Goal: Information Seeking & Learning: Learn about a topic

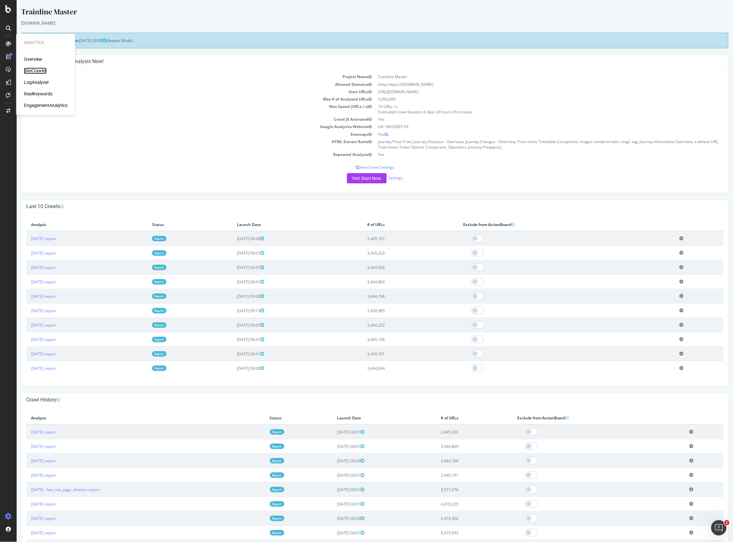
click at [37, 73] on div "SiteCrawler" at bounding box center [35, 71] width 23 height 6
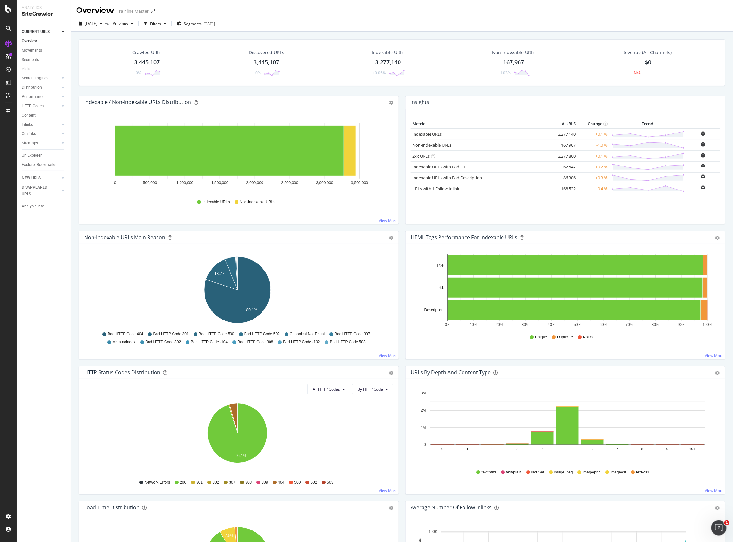
click at [11, 11] on icon at bounding box center [8, 9] width 6 height 8
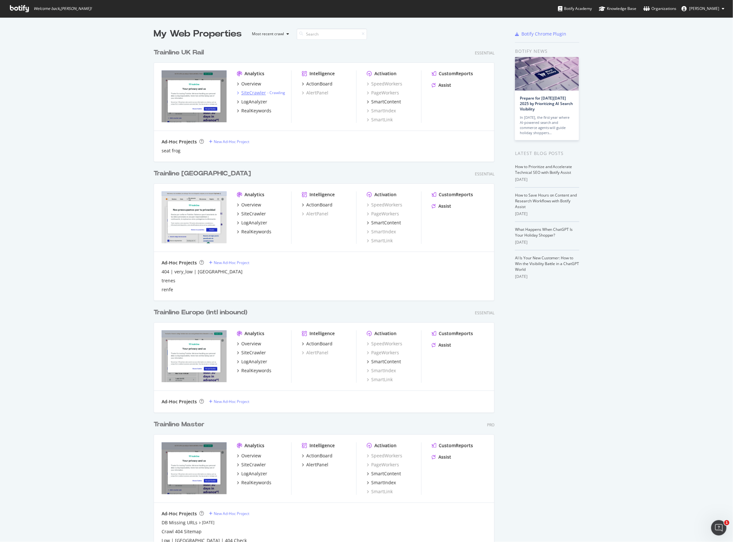
click at [254, 95] on div "SiteCrawler" at bounding box center [253, 93] width 25 height 6
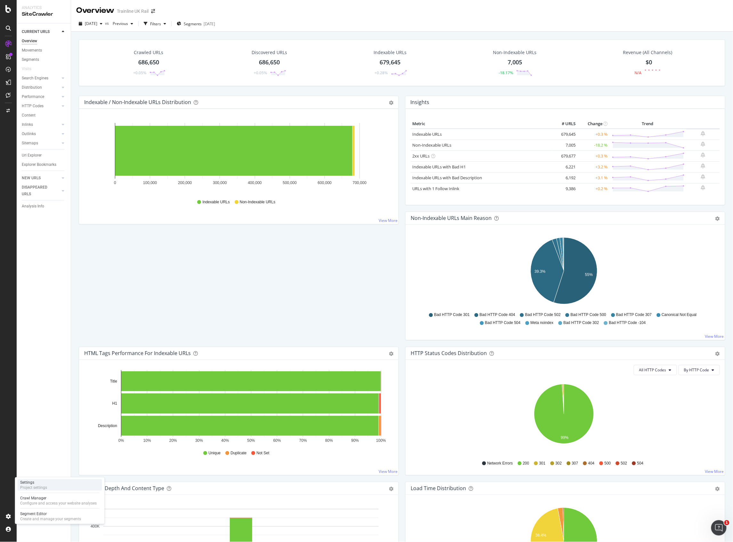
click at [51, 485] on div "Settings Project settings" at bounding box center [60, 485] width 85 height 12
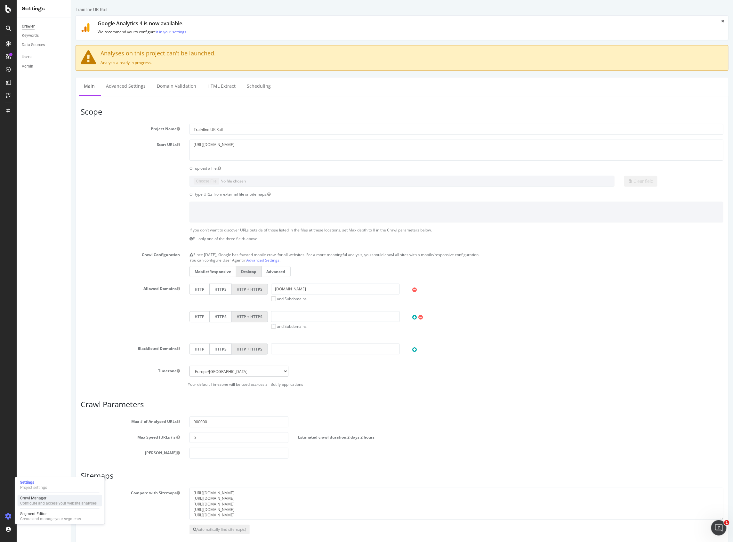
click at [46, 495] on div "Crawl Manager Configure and access your website analyses" at bounding box center [60, 501] width 85 height 12
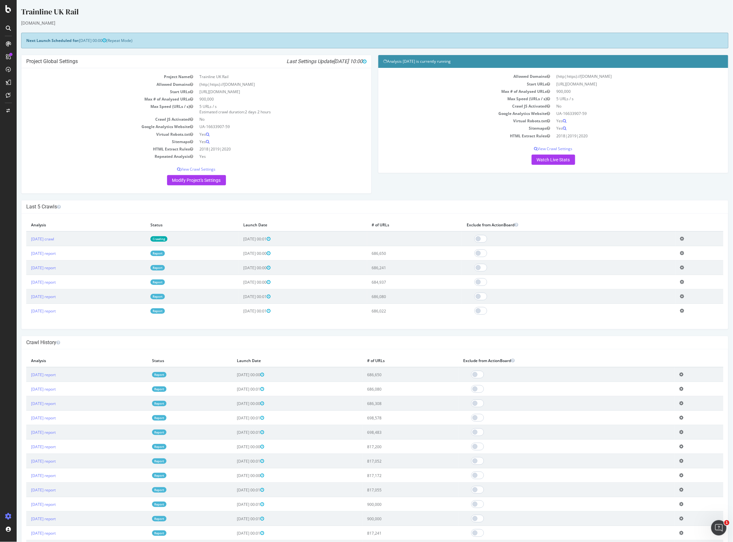
click at [680, 238] on icon at bounding box center [682, 238] width 4 height 5
click at [590, 232] on td at bounding box center [569, 238] width 214 height 15
click at [167, 239] on link "Crawling" at bounding box center [158, 238] width 17 height 5
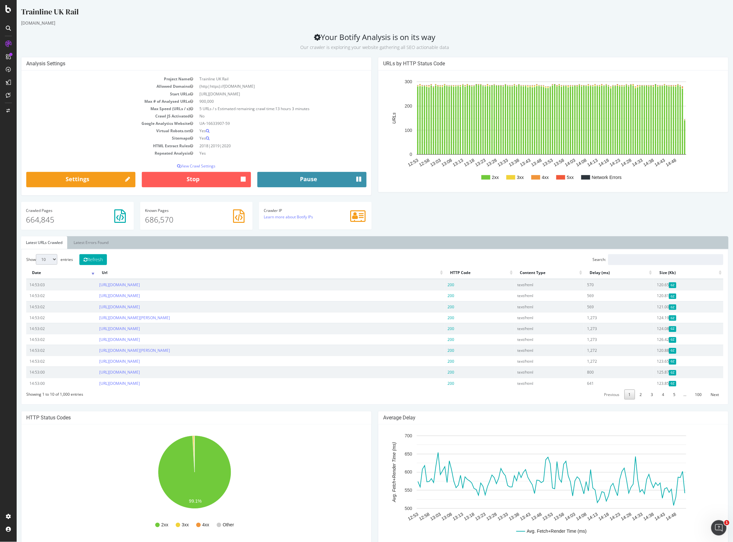
click at [315, 182] on button "Pause" at bounding box center [311, 179] width 109 height 15
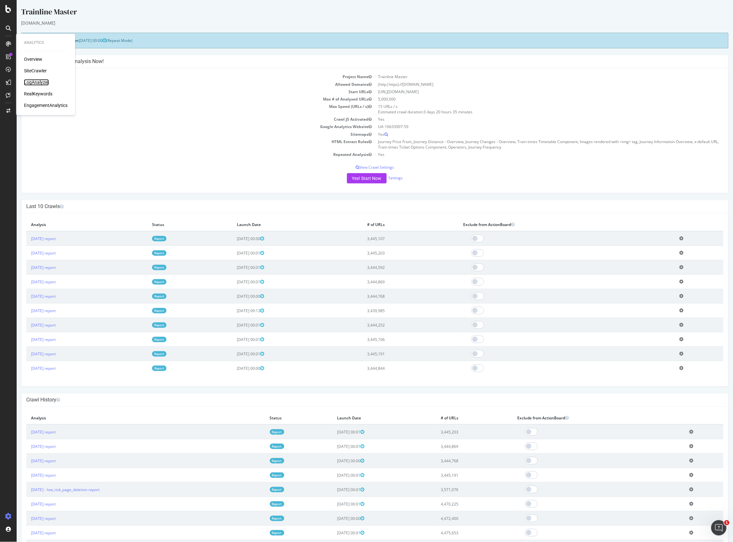
click at [40, 80] on div "LogAnalyzer" at bounding box center [36, 82] width 25 height 6
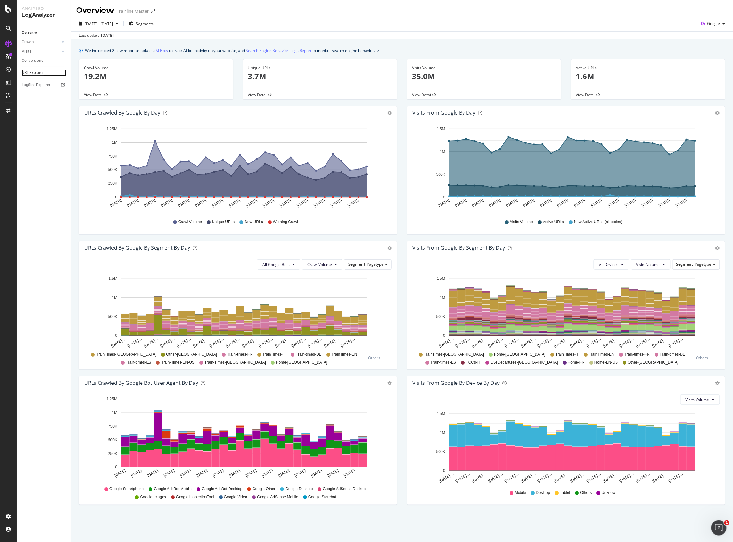
click at [34, 74] on div "URL Explorer" at bounding box center [33, 72] width 22 height 7
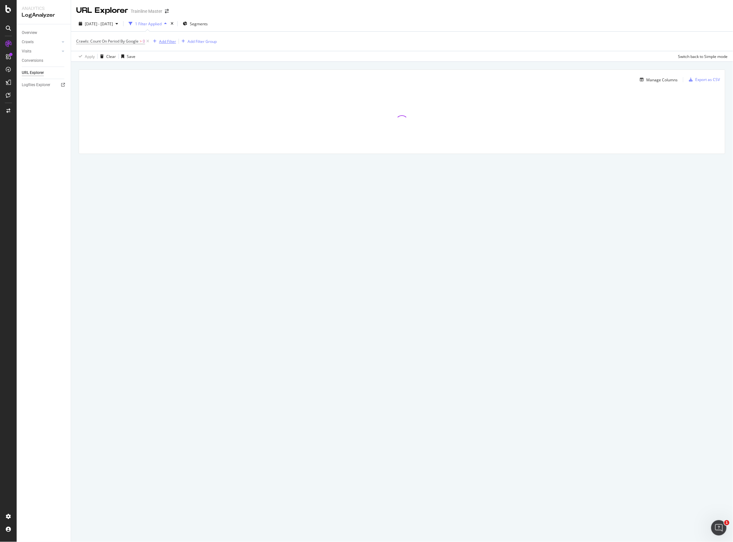
click at [163, 43] on div "Add Filter" at bounding box center [167, 41] width 17 height 5
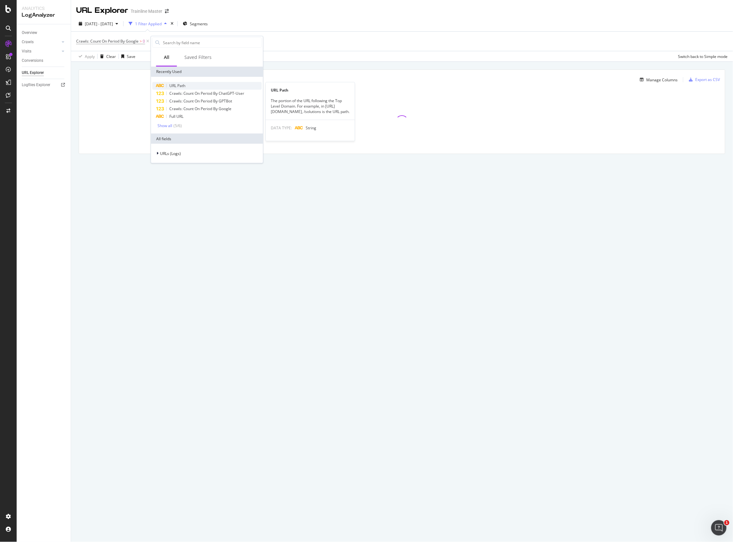
click at [184, 86] on span "URL Path" at bounding box center [177, 85] width 16 height 5
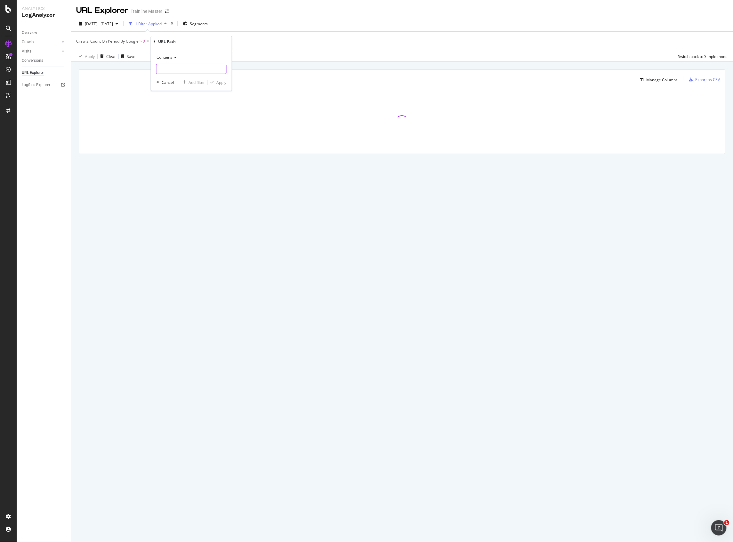
click at [184, 69] on input "text" at bounding box center [192, 69] width 70 height 10
type input "t"
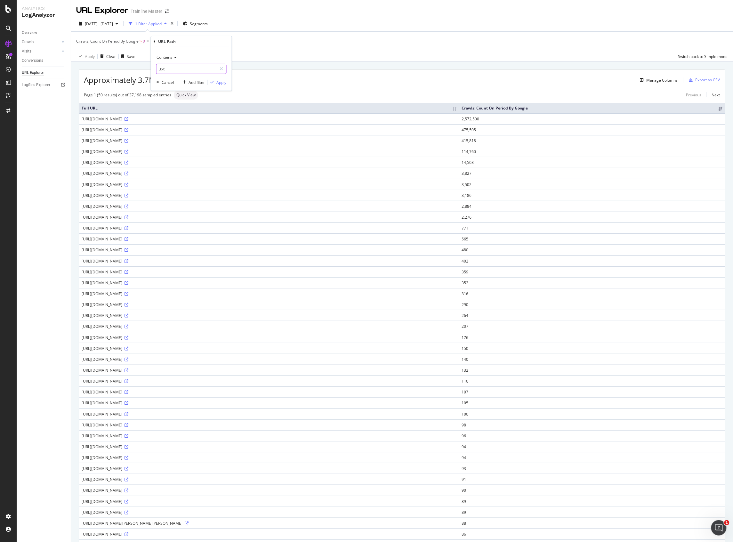
type input ".txt"
click at [218, 78] on div "Contains .txt Cancel Add filter Apply" at bounding box center [191, 69] width 81 height 44
click at [218, 80] on div "Apply" at bounding box center [222, 82] width 10 height 5
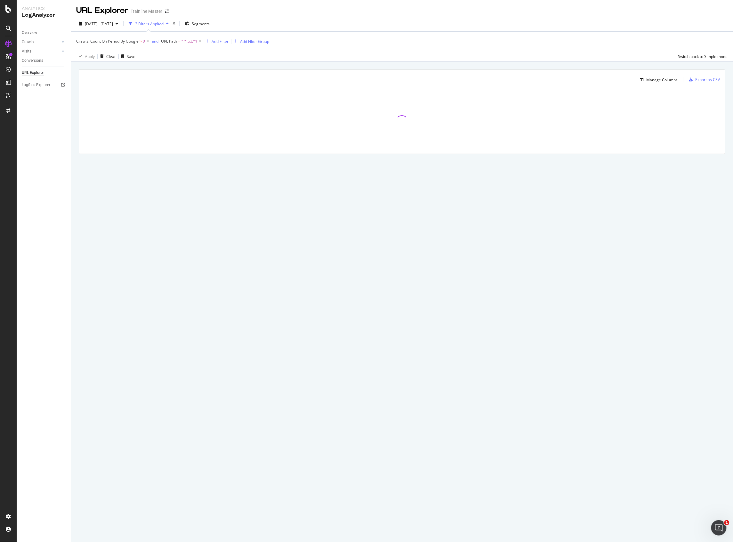
click at [142, 43] on span "Crawls: Count On Period By Google > 0" at bounding box center [110, 41] width 69 height 6
click at [198, 64] on div "Manage Columns Export as CSV Full URL Crawls: Count On Period By Google" at bounding box center [402, 119] width 662 height 115
click at [113, 22] on span "2025 Sep. 1st - Sep. 30th" at bounding box center [99, 23] width 28 height 5
click at [110, 60] on div "Last 3 Months" at bounding box center [105, 60] width 25 height 5
type input "2025/07/01"
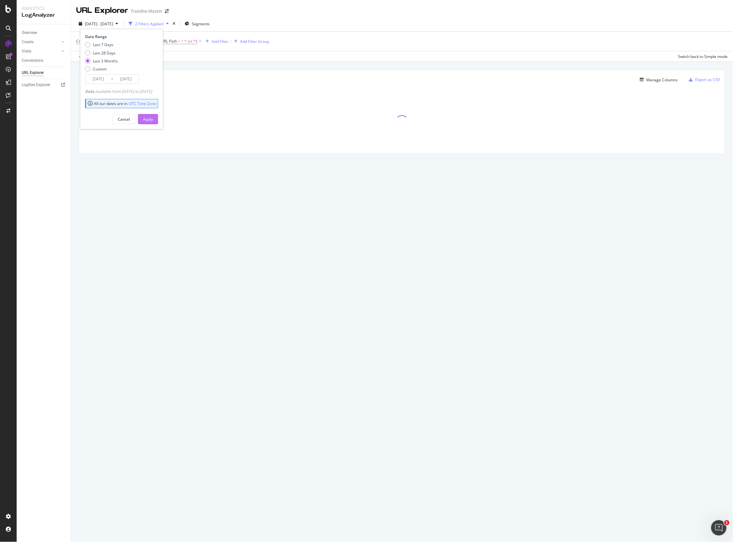
click at [149, 118] on button "Apply" at bounding box center [148, 119] width 20 height 10
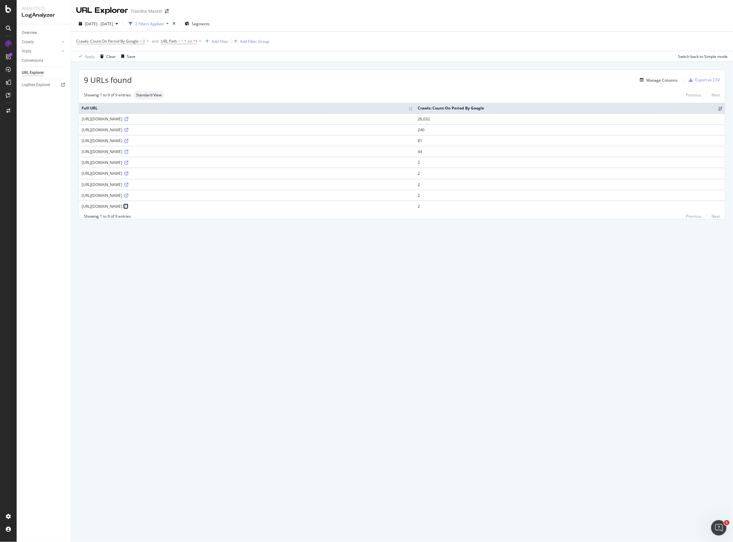
click at [128, 209] on link at bounding box center [126, 206] width 5 height 5
click at [132, 41] on span "Crawls: Count On Period By Google" at bounding box center [107, 40] width 62 height 5
click at [93, 55] on span "By Google" at bounding box center [91, 56] width 18 height 5
click at [130, 145] on div "By OpenAI" at bounding box center [118, 144] width 69 height 8
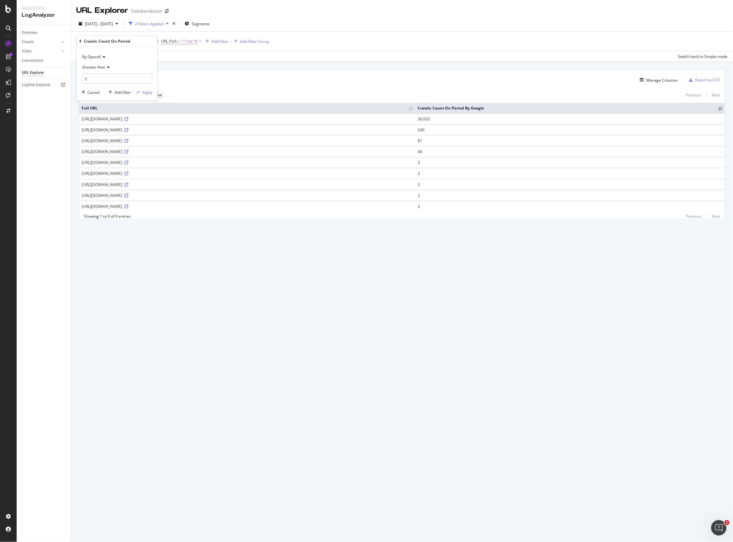
click at [152, 93] on div "By OpenAI Greater than 0 Cancel Add filter Apply" at bounding box center [117, 74] width 81 height 54
click at [149, 90] on div "Apply" at bounding box center [147, 91] width 10 height 5
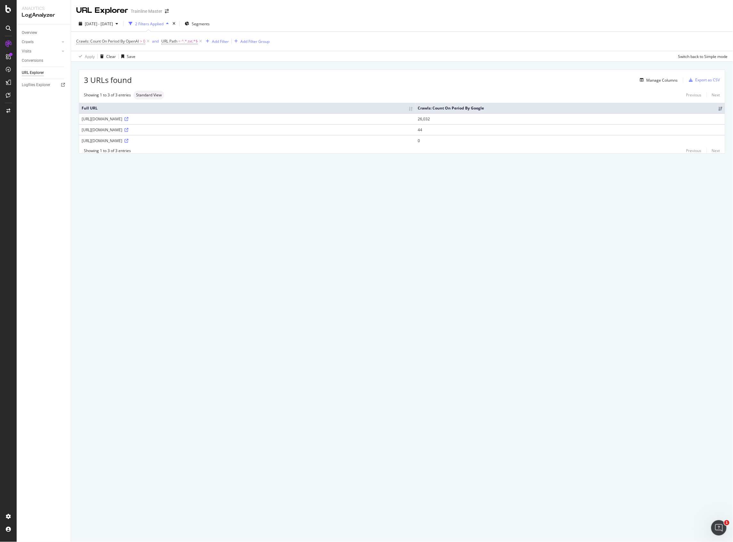
click at [168, 130] on div "https://www.thetrainline.com/blog/robots.txt" at bounding box center [247, 129] width 331 height 5
click at [128, 130] on icon at bounding box center [127, 130] width 4 height 4
click at [142, 42] on span ">" at bounding box center [141, 40] width 2 height 5
click at [97, 54] on div "By OpenAI" at bounding box center [117, 57] width 70 height 10
click at [184, 64] on div "3 URLs found Manage Columns Export as CSV Showing 1 to 3 of 3 entries Standard …" at bounding box center [402, 119] width 662 height 114
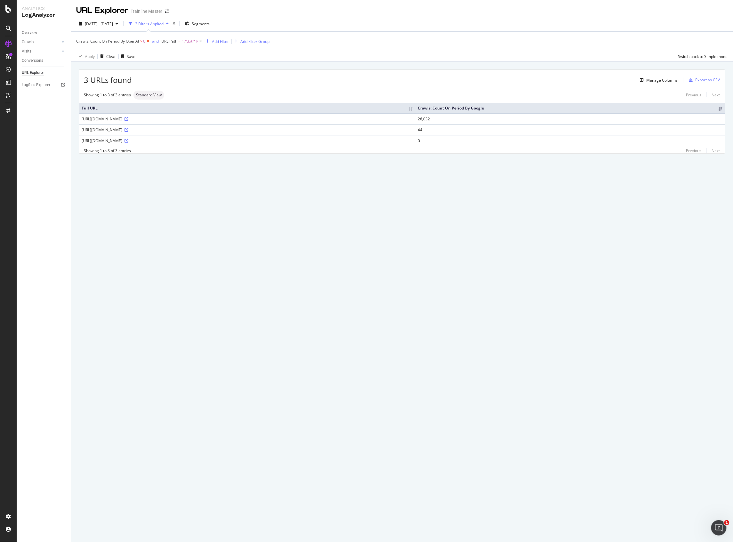
click at [149, 39] on icon at bounding box center [147, 41] width 5 height 6
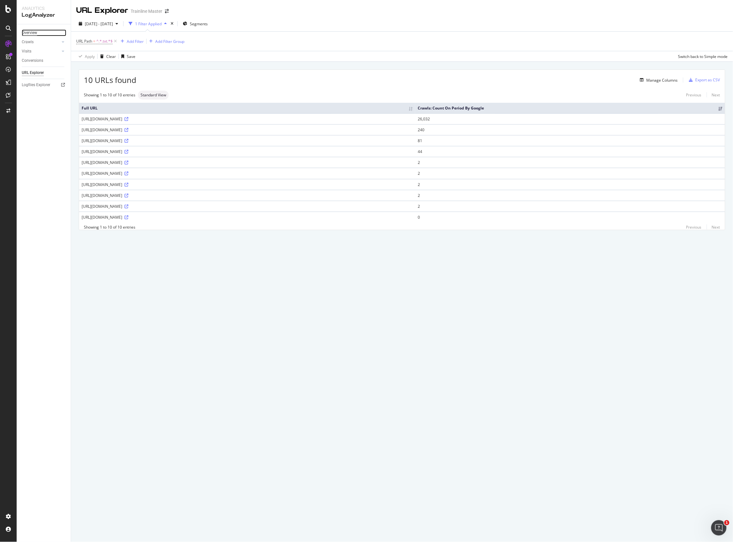
click at [33, 32] on div "Overview" at bounding box center [29, 32] width 15 height 7
click at [146, 175] on div "https://www.thetrainline.com/trust.txt" at bounding box center [247, 173] width 331 height 5
click at [145, 174] on div "https://www.thetrainline.com/trust.txt" at bounding box center [247, 173] width 331 height 5
click at [113, 28] on div "2025 Jul. 1st - Sep. 30th" at bounding box center [98, 24] width 44 height 10
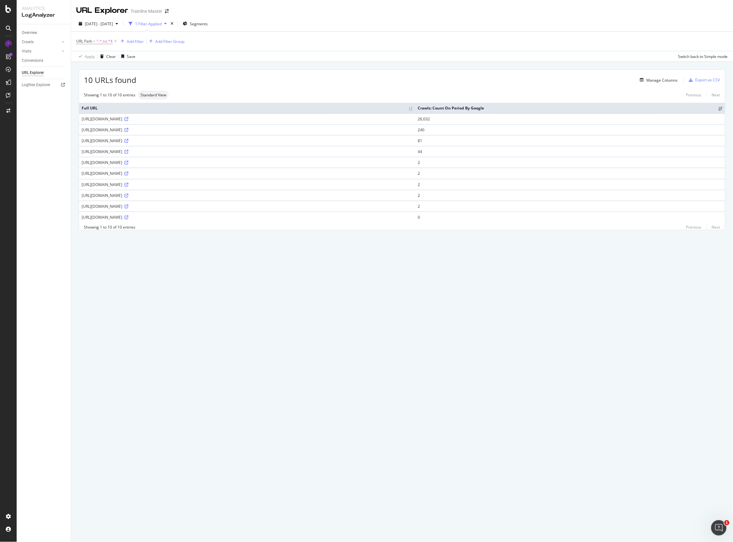
click at [216, 80] on div "Manage Columns" at bounding box center [407, 80] width 542 height 8
click at [3, 12] on div at bounding box center [8, 9] width 15 height 8
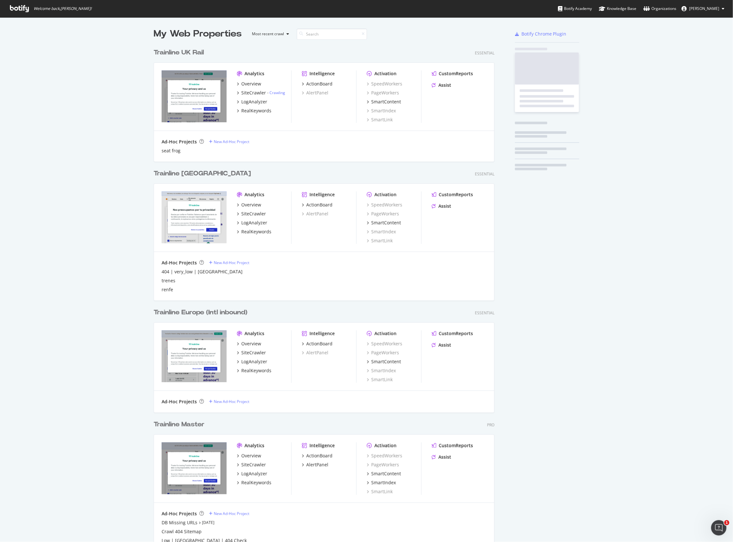
scroll to position [536, 720]
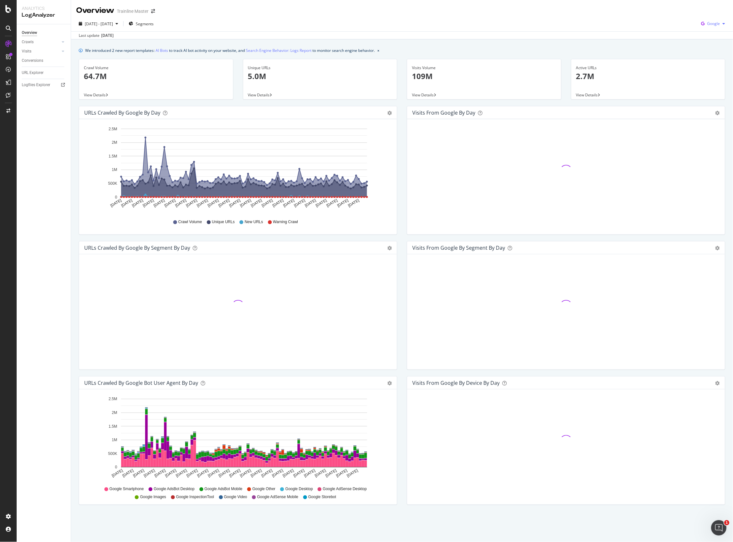
click at [716, 26] on span "Google" at bounding box center [713, 23] width 13 height 5
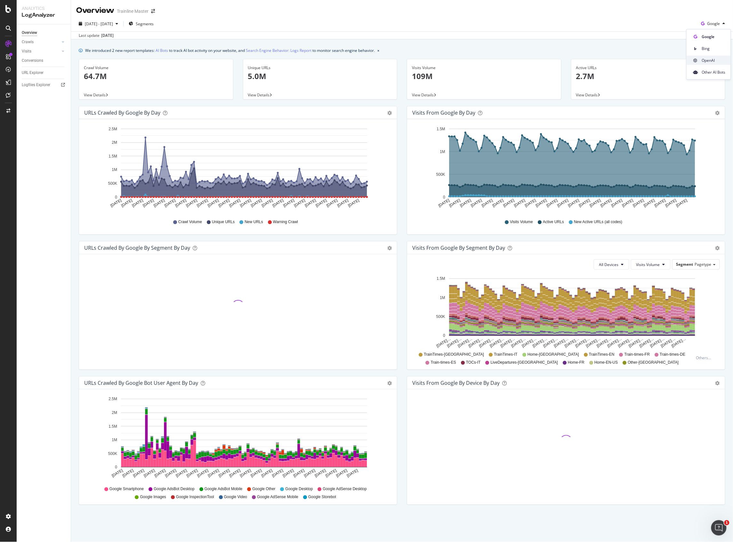
click at [711, 61] on span "OpenAI" at bounding box center [714, 60] width 24 height 6
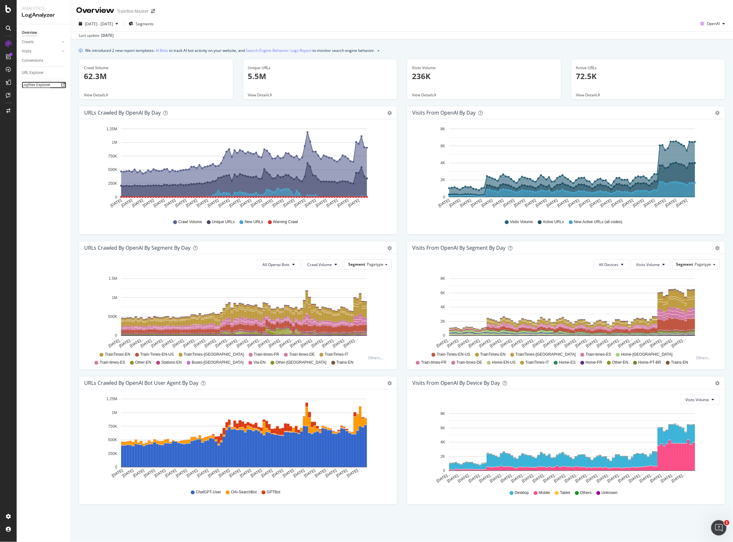
click at [41, 86] on div "Logfiles Explorer" at bounding box center [36, 85] width 28 height 7
click at [41, 66] on div "Overview SiteCrawler LogAnalyzer RealKeywords EngagementAnalytics" at bounding box center [36, 53] width 39 height 28
click at [37, 51] on div "SiteCrawler" at bounding box center [27, 47] width 21 height 5
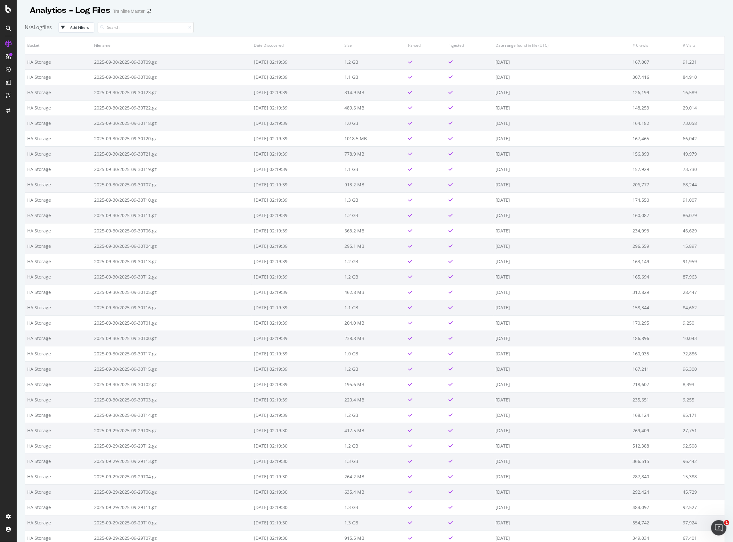
click at [81, 33] on div "N/A Logfiles Add Filters" at bounding box center [375, 28] width 700 height 18
click at [81, 31] on button "Add Filters" at bounding box center [76, 27] width 36 height 10
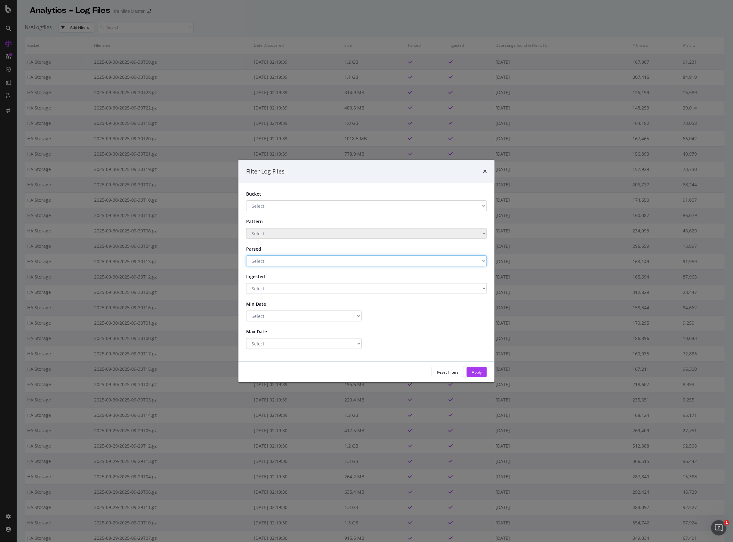
click at [273, 262] on select "Select Yes No" at bounding box center [366, 260] width 241 height 11
click at [273, 250] on label "Parsed" at bounding box center [262, 248] width 42 height 9
click at [273, 209] on select "Select HA Storage Storage .Eu Storage .Com New CF storage Storage .De Storage .…" at bounding box center [366, 205] width 241 height 11
click at [278, 188] on div "Bucket Select HA Storage Storage .Eu Storage .Com New CF storage Storage .De St…" at bounding box center [366, 272] width 256 height 178
click at [274, 315] on select "Select Greater Than or equals Less Than or equals Equals" at bounding box center [304, 315] width 116 height 11
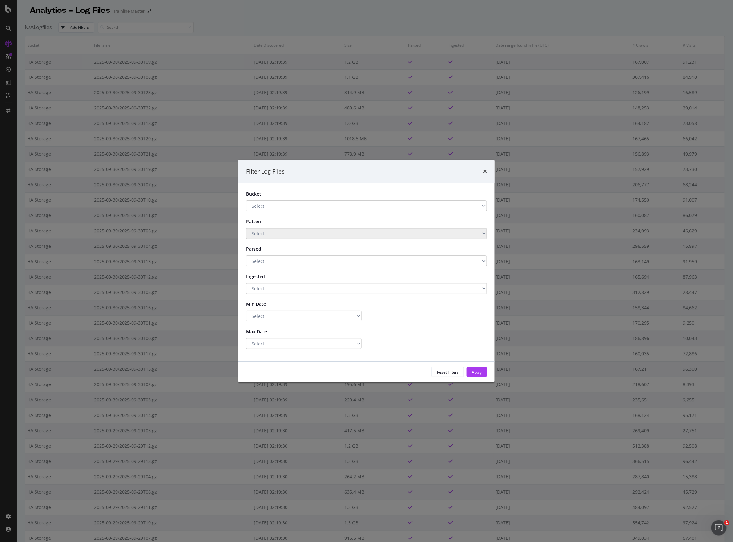
click at [275, 305] on label "Min Date" at bounding box center [262, 303] width 42 height 9
click at [483, 170] on icon "times" at bounding box center [485, 171] width 4 height 5
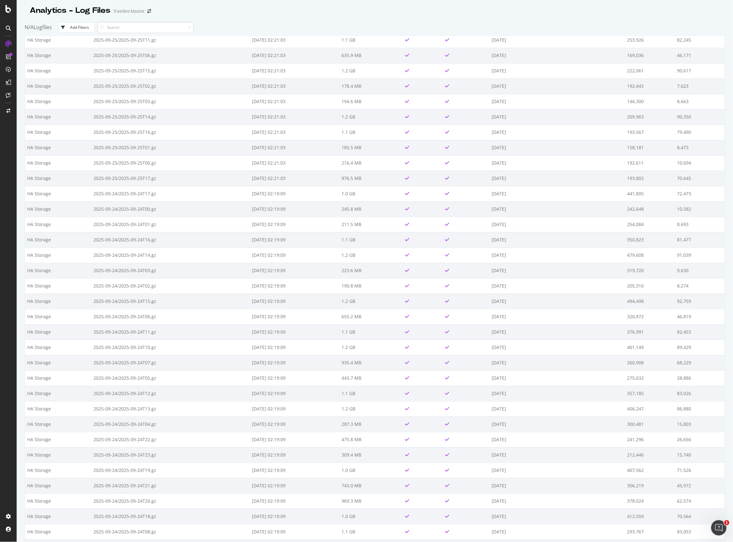
scroll to position [1989, 0]
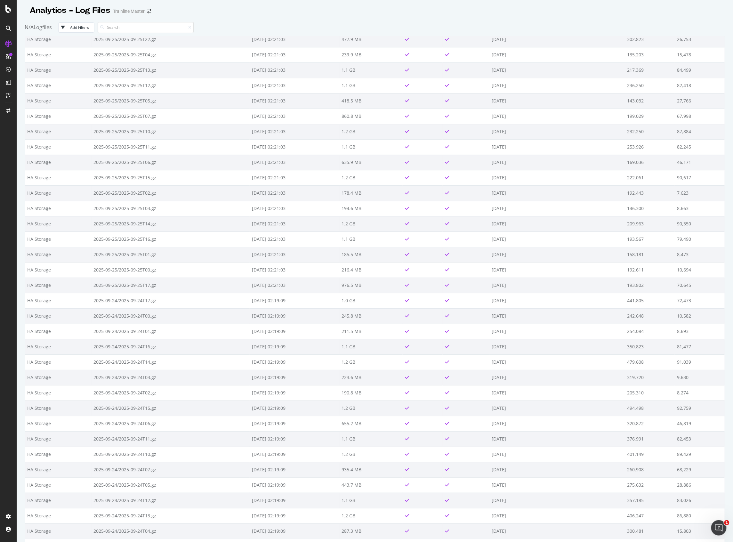
click at [76, 27] on div "Add Filters" at bounding box center [79, 27] width 19 height 5
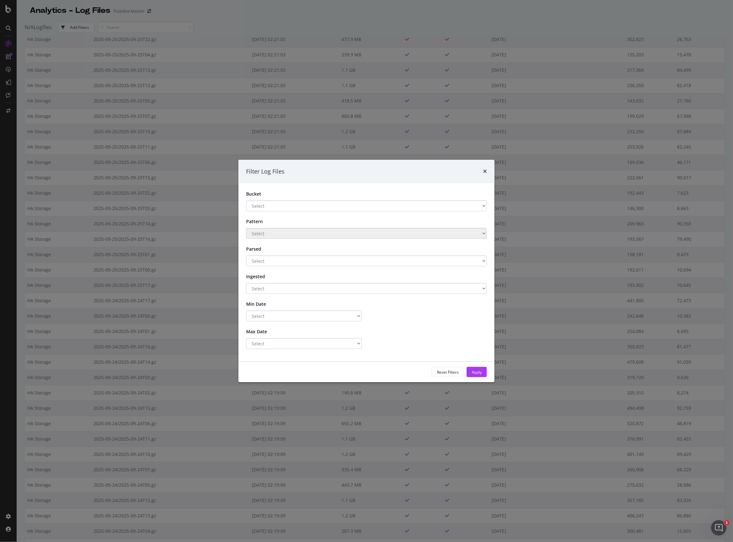
click at [278, 204] on select "Select HA Storage Storage .Eu Storage .Com New CF storage Storage .De Storage .…" at bounding box center [366, 205] width 241 height 11
select select "d15ec429-1c06-4d63-a258-c7866ff1d044"
click at [246, 200] on select "Select HA Storage Storage .Eu Storage .Com New CF storage Storage .De Storage .…" at bounding box center [366, 205] width 241 height 11
click at [477, 373] on div "Apply" at bounding box center [477, 371] width 10 height 5
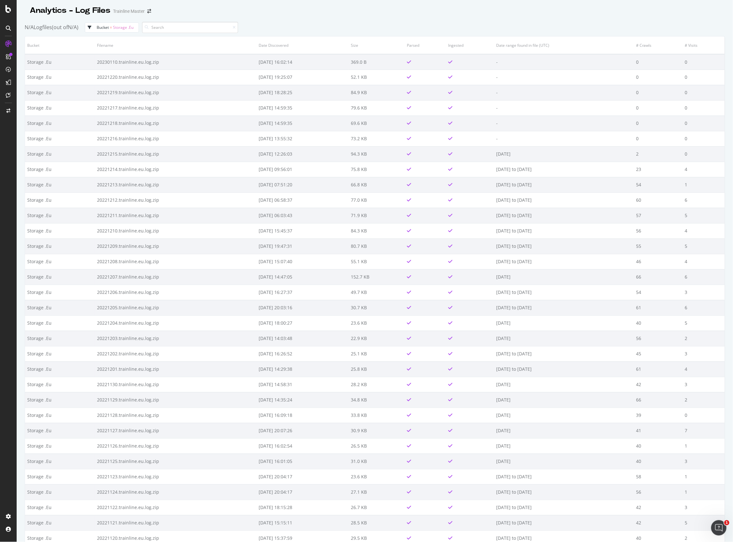
click at [107, 23] on button "bucket = Storage .Eu" at bounding box center [112, 27] width 54 height 10
select select "d15ec429-1c06-4d63-a258-c7866ff1d044"
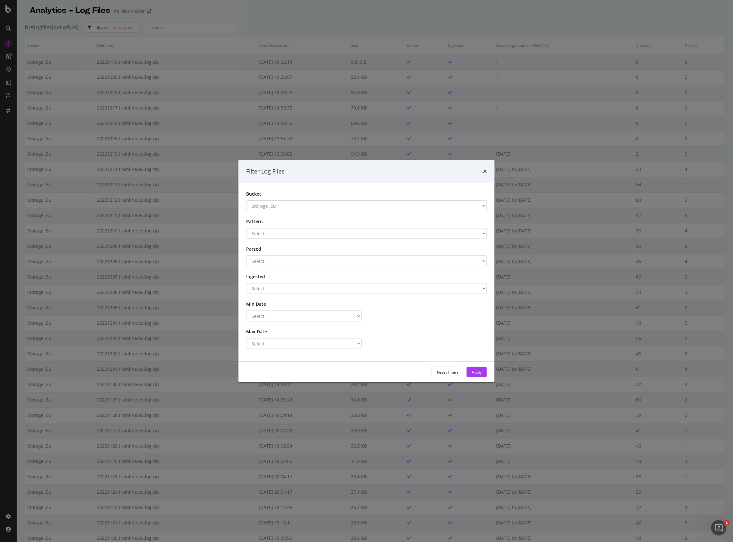
click at [108, 24] on div "Filter Log Files Bucket Select HA Storage Storage .Eu Storage .Com New CF stora…" at bounding box center [366, 271] width 733 height 542
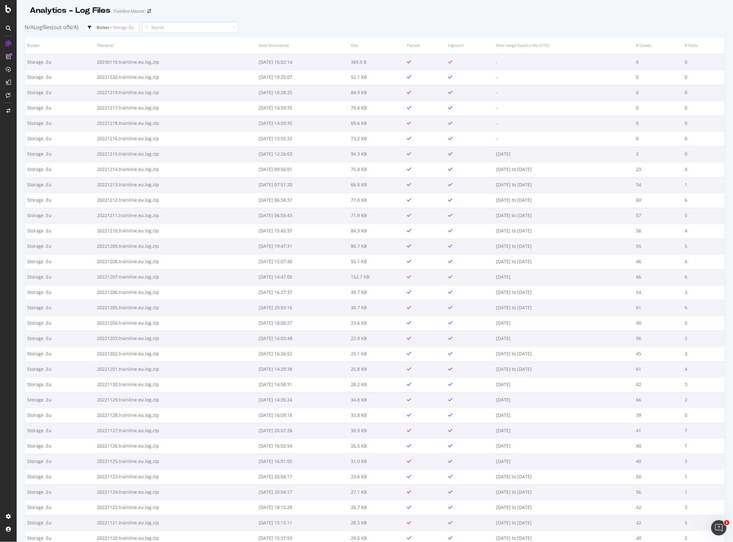
click at [135, 35] on div "N/A Logfiles (out of N/A ) bucket = Storage .Eu" at bounding box center [375, 28] width 700 height 18
click at [131, 30] on div "bucket = Storage .Eu" at bounding box center [109, 28] width 48 height 6
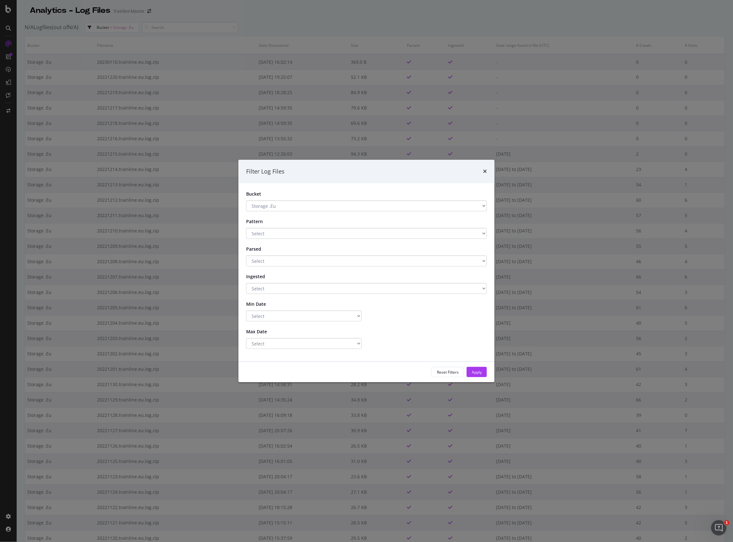
click at [262, 203] on select "Select HA Storage Storage .Eu Storage .Com New CF storage Storage .De Storage .…" at bounding box center [366, 205] width 241 height 11
select select "48418217-d3d5-4c8a-ac28-99d4cb222d2c"
click at [246, 200] on select "Select HA Storage Storage .Eu Storage .Com New CF storage Storage .De Storage .…" at bounding box center [366, 205] width 241 height 11
click at [483, 375] on button "Apply" at bounding box center [477, 372] width 20 height 10
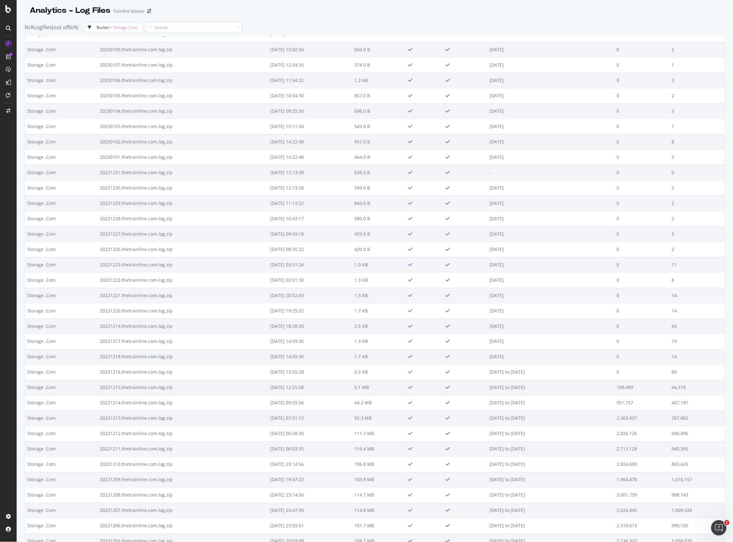
scroll to position [148, 0]
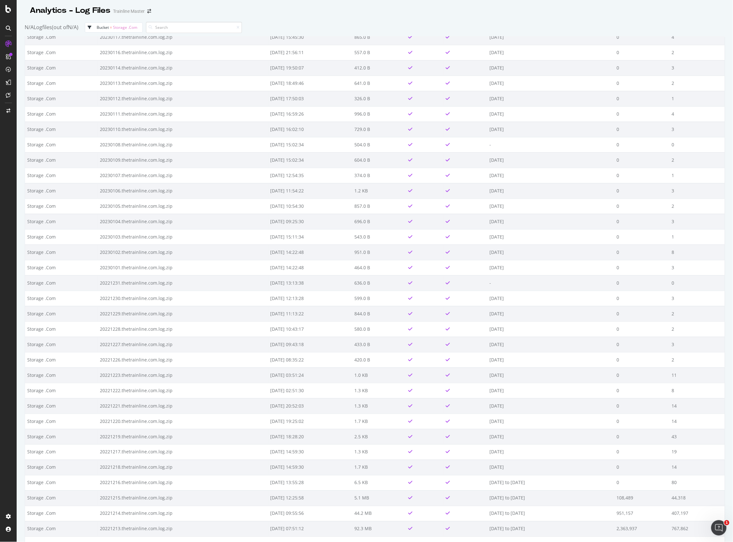
click at [136, 27] on span "Storage .Com" at bounding box center [125, 27] width 24 height 5
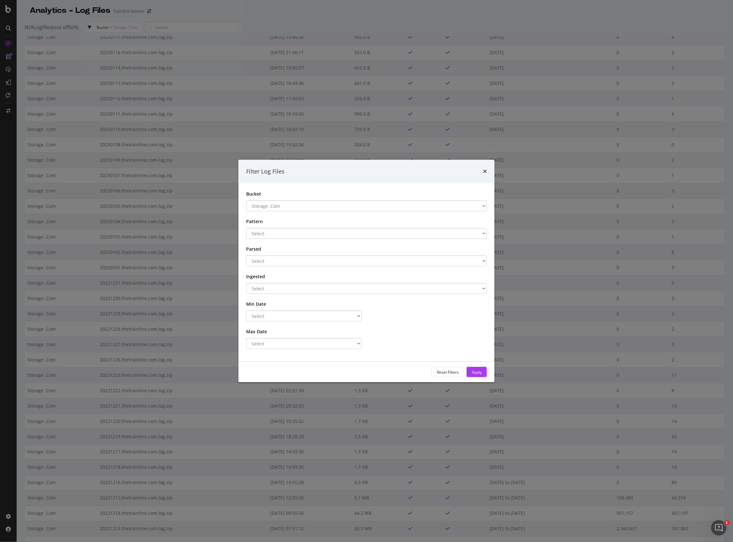
click at [276, 209] on select "Select HA Storage Storage .Eu Storage .Com New CF storage Storage .De Storage .…" at bounding box center [366, 205] width 241 height 11
select select "bbef306e-80ca-4132-8b28-86843bb2f4a2"
click at [246, 200] on select "Select HA Storage Storage .Eu Storage .Com New CF storage Storage .De Storage .…" at bounding box center [366, 205] width 241 height 11
click at [478, 373] on div "Apply" at bounding box center [477, 371] width 10 height 5
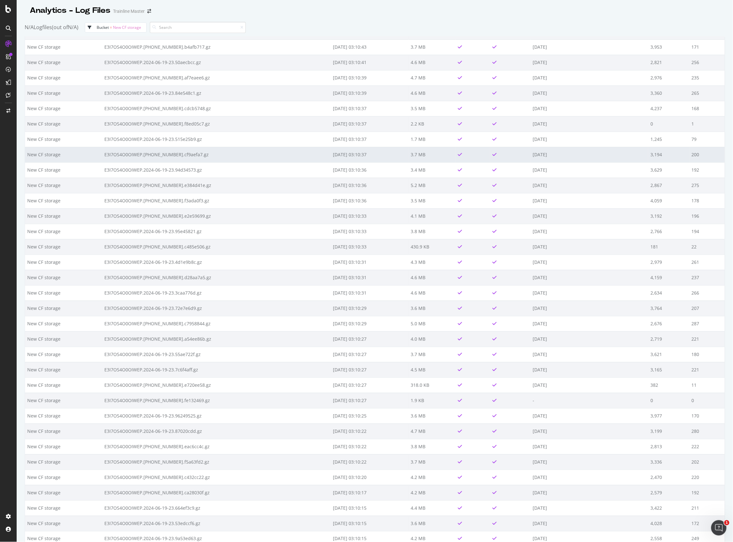
scroll to position [128, 0]
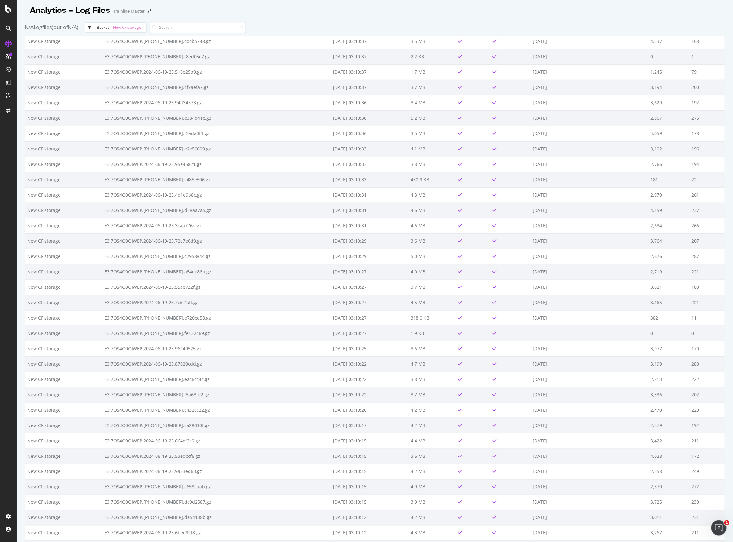
click at [133, 30] on div "bucket = New CF storage" at bounding box center [113, 28] width 56 height 6
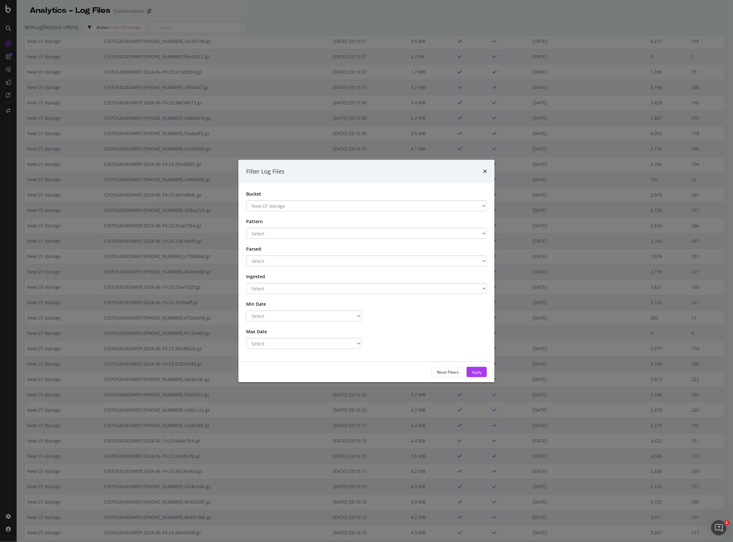
click at [277, 208] on select "Select HA Storage Storage .Eu Storage .Com New CF storage Storage .De Storage .…" at bounding box center [366, 205] width 241 height 11
select select "eb72a5bf-9a9f-4da0-904f-573ae657c939"
click at [246, 200] on select "Select HA Storage Storage .Eu Storage .Com New CF storage Storage .De Storage .…" at bounding box center [366, 205] width 241 height 11
click at [481, 372] on div "Apply" at bounding box center [477, 371] width 10 height 5
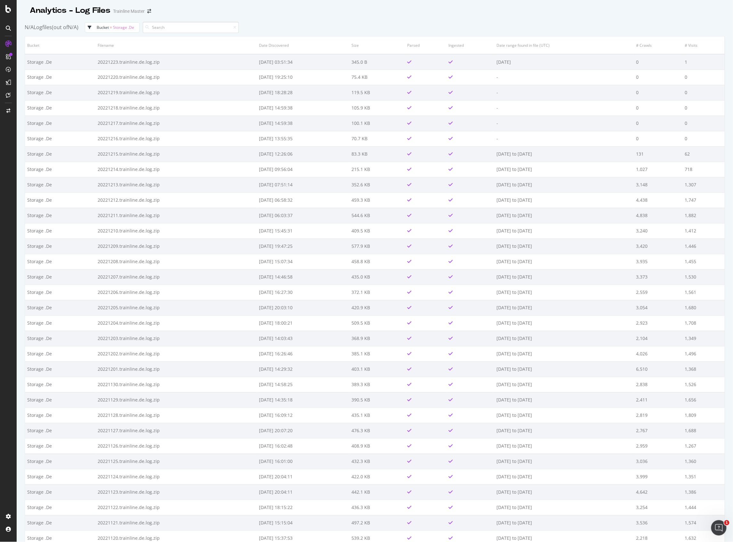
click at [131, 30] on span "Storage .De" at bounding box center [123, 27] width 21 height 5
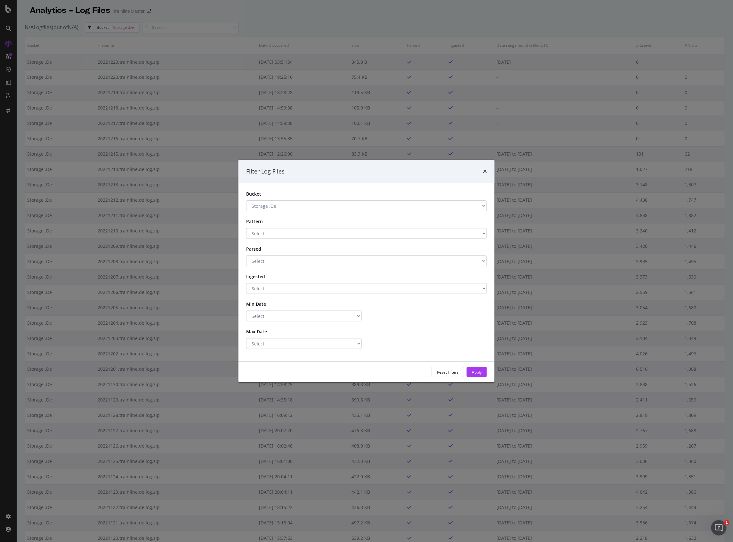
click at [282, 208] on select "Select HA Storage Storage .Eu Storage .Com New CF storage Storage .De Storage .…" at bounding box center [366, 205] width 241 height 11
select select "d728fa82-afb1-4bb2-bab9-afd5d61f3bb4"
click at [246, 200] on select "Select HA Storage Storage .Eu Storage .Com New CF storage Storage .De Storage .…" at bounding box center [366, 205] width 241 height 11
click at [465, 368] on div "Reset Filters Apply" at bounding box center [458, 372] width 55 height 10
click at [469, 369] on button "Apply" at bounding box center [477, 372] width 20 height 10
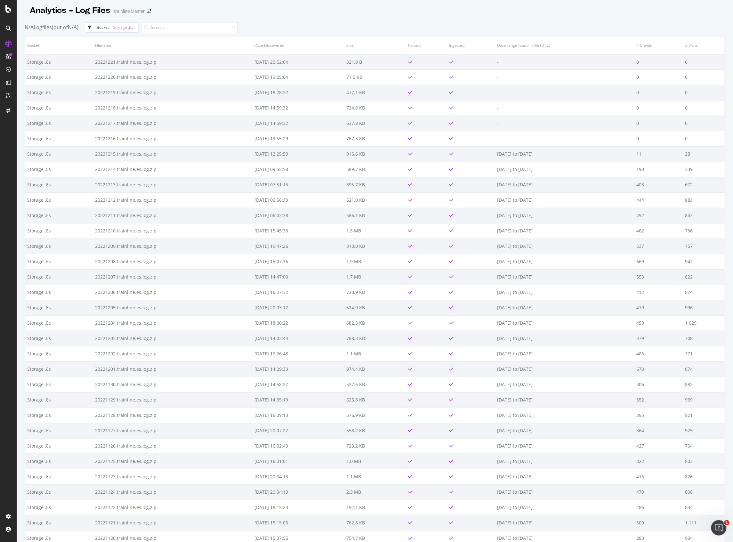
click at [132, 25] on span "Storage .Es" at bounding box center [123, 27] width 20 height 5
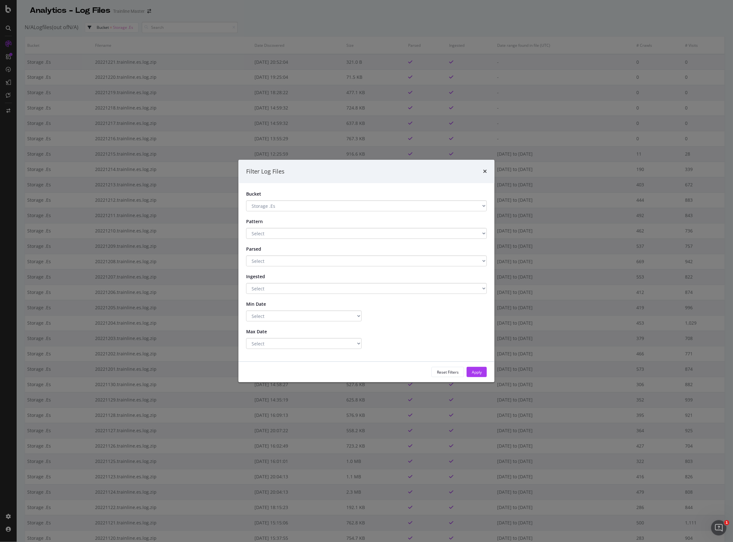
click at [290, 208] on select "Select HA Storage Storage .Eu Storage .Com New CF storage Storage .De Storage .…" at bounding box center [366, 205] width 241 height 11
select select "da8ec9d5-bc75-48ee-959f-8d59ad60adb2"
click at [246, 200] on select "Select HA Storage Storage .Eu Storage .Com New CF storage Storage .De Storage .…" at bounding box center [366, 205] width 241 height 11
click at [478, 366] on div "Reset Filters Apply" at bounding box center [366, 372] width 256 height 20
click at [478, 369] on div "Apply" at bounding box center [477, 371] width 10 height 5
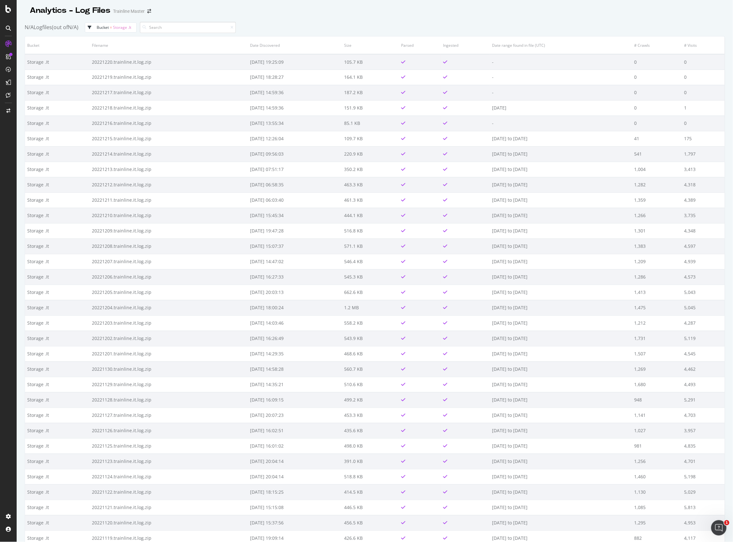
click at [128, 26] on span "Storage .It" at bounding box center [122, 27] width 18 height 5
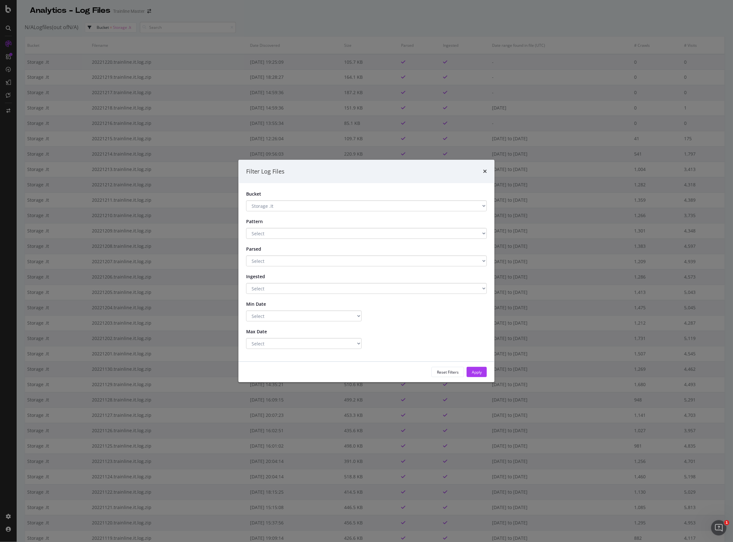
drag, startPoint x: 344, startPoint y: 200, endPoint x: 343, endPoint y: 204, distance: 3.9
click at [343, 200] on div "Bucket Select HA Storage Storage .Eu Storage .Com New CF storage Storage .De St…" at bounding box center [366, 201] width 250 height 20
click at [342, 208] on select "Select HA Storage Storage .Eu Storage .Com New CF storage Storage .De Storage .…" at bounding box center [366, 205] width 241 height 11
select select "60ba8f1e-6189-48b4-bf26-8a7f1f352cc2"
click at [246, 200] on select "Select HA Storage Storage .Eu Storage .Com New CF storage Storage .De Storage .…" at bounding box center [366, 205] width 241 height 11
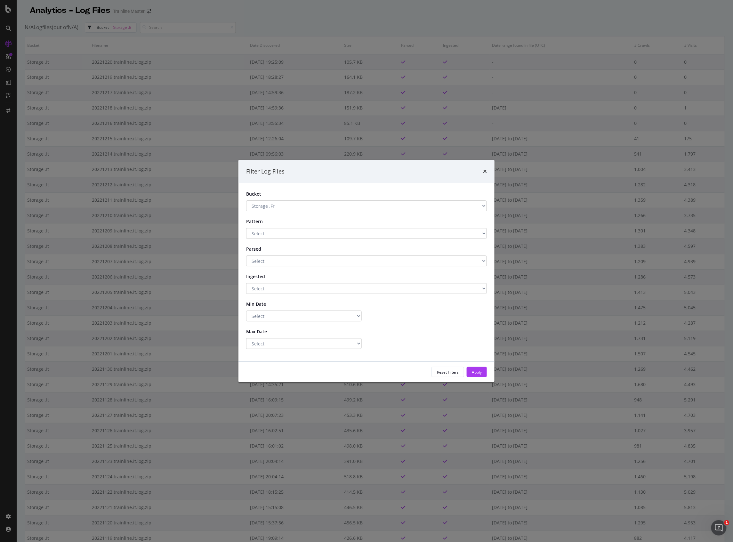
drag, startPoint x: 472, startPoint y: 375, endPoint x: 472, endPoint y: 369, distance: 5.8
click at [472, 375] on div "Apply" at bounding box center [477, 371] width 10 height 5
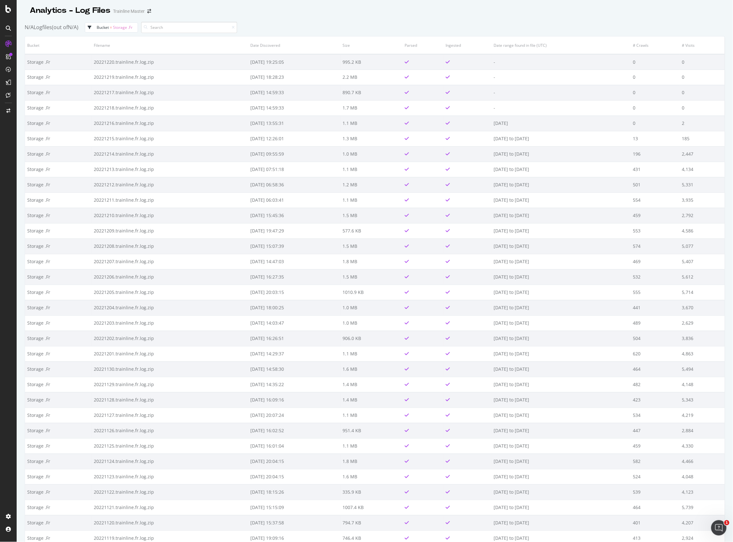
click at [128, 25] on span "Storage .Fr" at bounding box center [123, 27] width 20 height 5
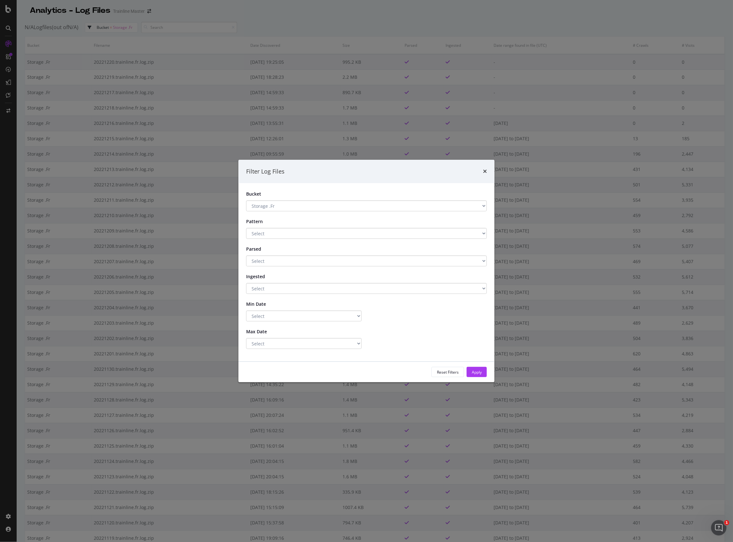
click at [295, 209] on select "Select HA Storage Storage .Eu Storage .Com New CF storage Storage .De Storage .…" at bounding box center [366, 205] width 241 height 11
select select "df898155-e1e9-4152-8e5c-71d9b75522d5"
click at [246, 200] on select "Select HA Storage Storage .Eu Storage .Com New CF storage Storage .De Storage .…" at bounding box center [366, 205] width 241 height 11
click at [300, 317] on select "Select Greater Than or equals Less Than or equals Equals" at bounding box center [304, 315] width 116 height 11
select select "gte"
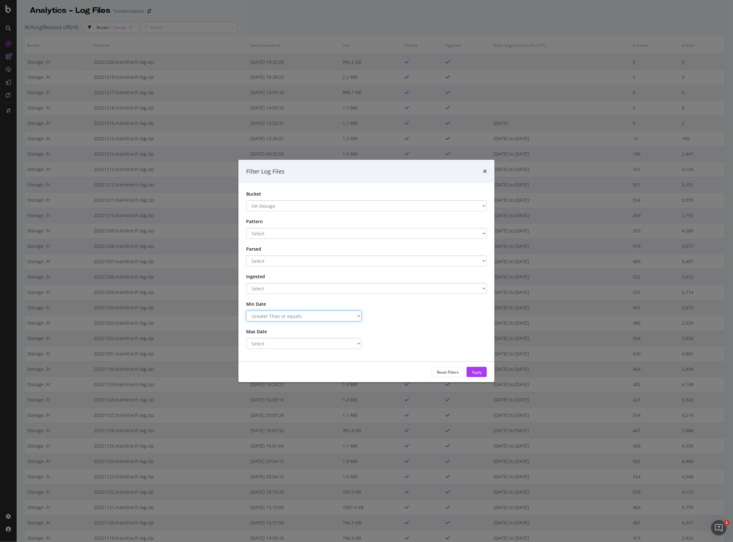
click at [246, 310] on select "Select Greater Than or equals Less Than or equals Equals" at bounding box center [304, 315] width 116 height 11
click at [384, 318] on input "2025-10-02" at bounding box center [429, 315] width 116 height 11
click at [387, 317] on input "2025-10-02" at bounding box center [429, 315] width 116 height 11
click at [388, 318] on input "2025-10-02" at bounding box center [429, 315] width 116 height 11
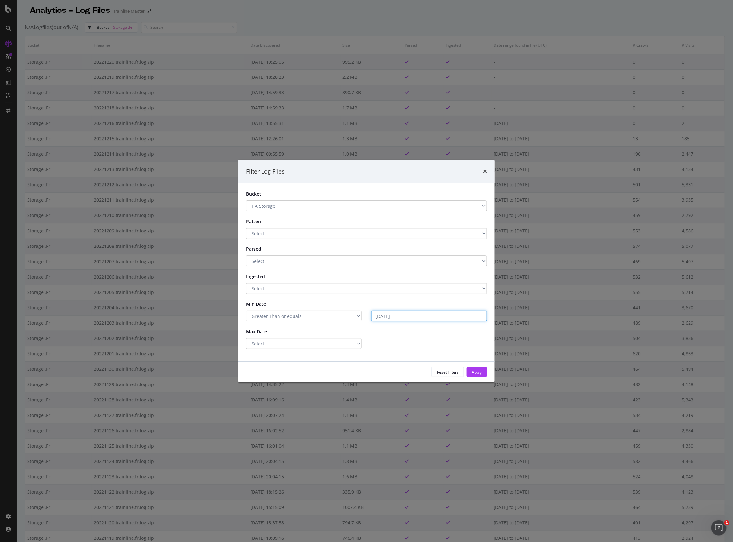
click at [397, 312] on input "2025-10-02" at bounding box center [429, 315] width 116 height 11
click at [401, 320] on input "2025-10-02" at bounding box center [429, 315] width 116 height 11
click at [384, 319] on input "2025-10-02" at bounding box center [429, 315] width 116 height 11
click at [404, 317] on input "2025-10-02" at bounding box center [429, 315] width 116 height 11
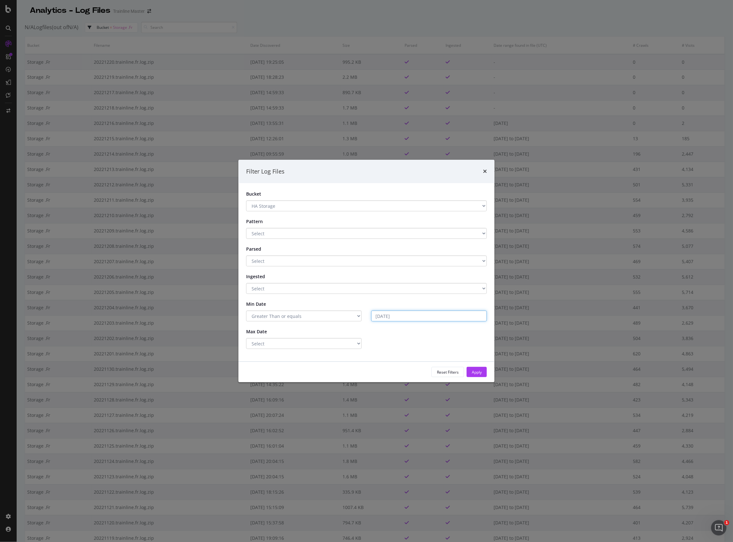
type input "2025-10-02"
click at [297, 318] on select "Select Greater Than or equals Less Than or equals Equals" at bounding box center [304, 315] width 116 height 11
select select "eq"
click at [246, 310] on select "Select Greater Than or equals Less Than or equals Equals" at bounding box center [304, 315] width 116 height 11
click at [314, 346] on select "Select Greater Than or equals Less Than or equals Equals" at bounding box center [304, 343] width 116 height 11
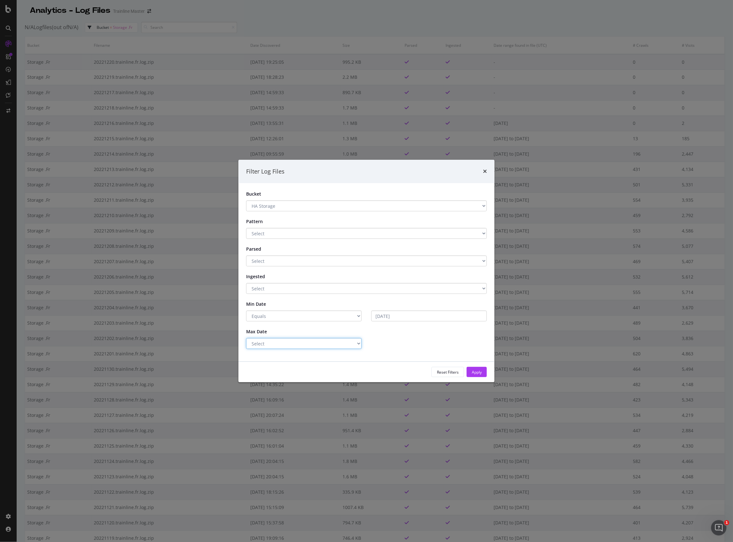
select select "eq"
click at [246, 338] on select "Select Greater Than or equals Less Than or equals Equals" at bounding box center [304, 343] width 116 height 11
click at [399, 344] on input "2025-10-02" at bounding box center [429, 343] width 116 height 11
click at [405, 322] on form "Bucket Select HA Storage Storage .Eu Storage .Com New CF storage Storage .De St…" at bounding box center [366, 270] width 241 height 158
click at [406, 320] on input "2025-10-02" at bounding box center [429, 315] width 116 height 11
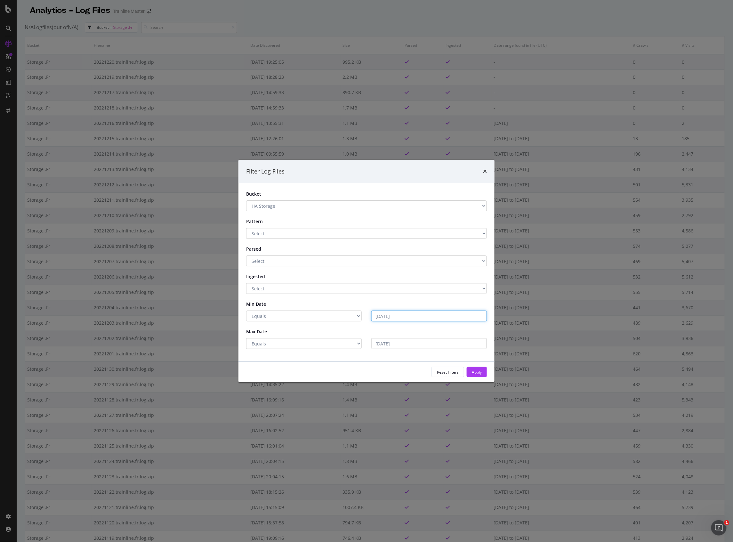
click at [401, 314] on input "2025-10-02" at bounding box center [429, 315] width 116 height 11
click at [400, 315] on input "2025-10-02" at bounding box center [429, 315] width 116 height 11
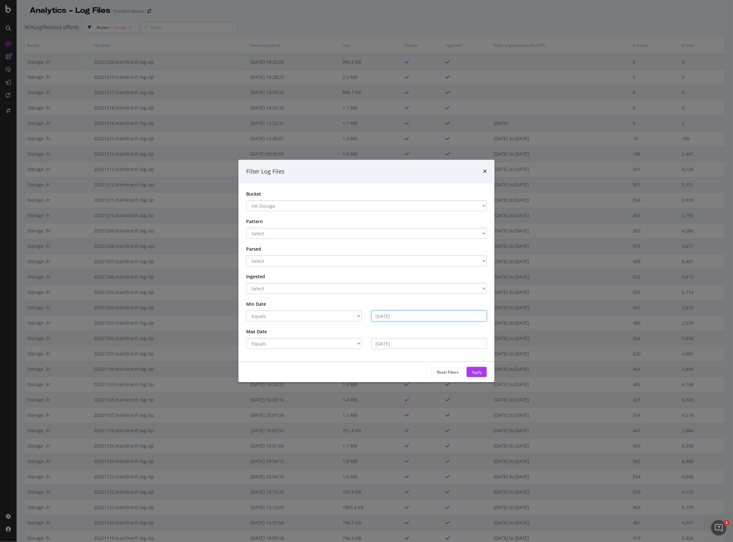
click at [400, 315] on input "2025-10-02" at bounding box center [429, 315] width 116 height 11
click at [377, 319] on input "2025-10-02" at bounding box center [429, 315] width 116 height 11
type input "2025-10-02"
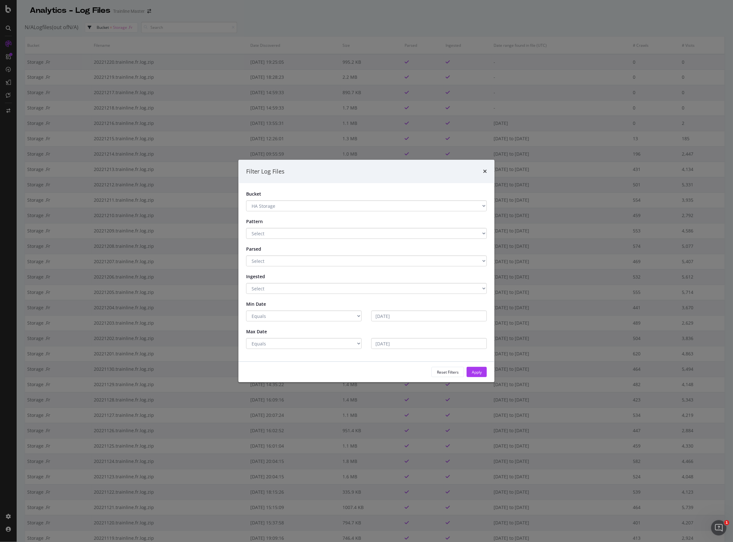
drag, startPoint x: 538, startPoint y: 20, endPoint x: 383, endPoint y: 372, distance: 384.7
click at [382, 373] on div "Reset Filters Apply" at bounding box center [366, 372] width 241 height 10
click at [478, 374] on div "Apply" at bounding box center [477, 372] width 10 height 10
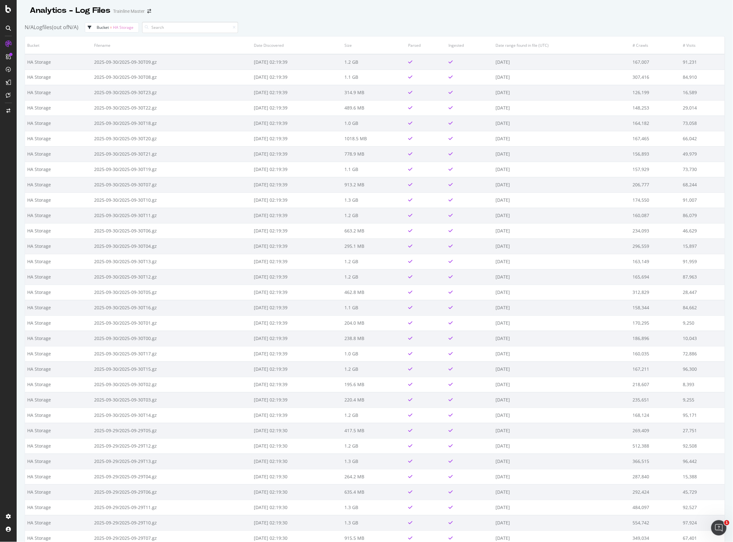
click at [121, 28] on span "HA Storage" at bounding box center [123, 27] width 20 height 5
select select "df898155-e1e9-4152-8e5c-71d9b75522d5"
select select "eq"
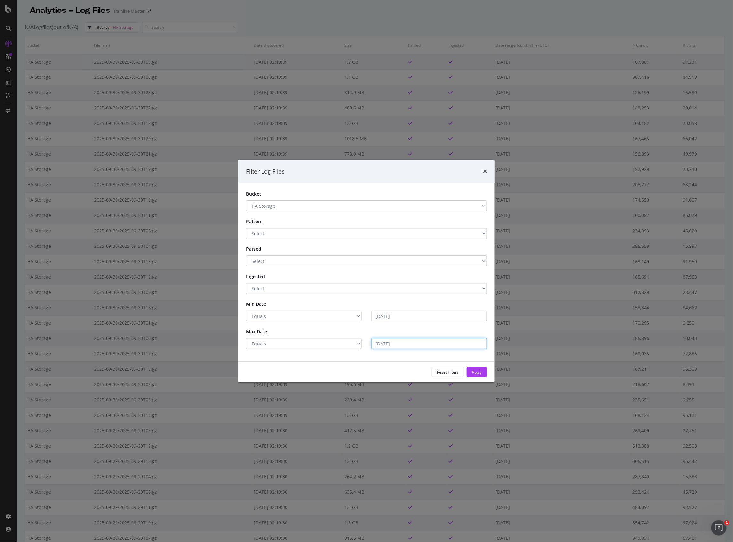
click at [475, 345] on input "2025-10-02" at bounding box center [429, 343] width 116 height 11
click at [439, 345] on input "2025-10-02" at bounding box center [429, 343] width 116 height 11
click at [346, 344] on select "Select Greater Than or equals Less Than or equals Equals" at bounding box center [304, 343] width 116 height 11
click at [406, 355] on div "Bucket Select HA Storage Storage .Eu Storage .Com New CF storage Storage .De St…" at bounding box center [366, 272] width 256 height 178
click at [482, 173] on div "Filter Log Files" at bounding box center [366, 171] width 241 height 8
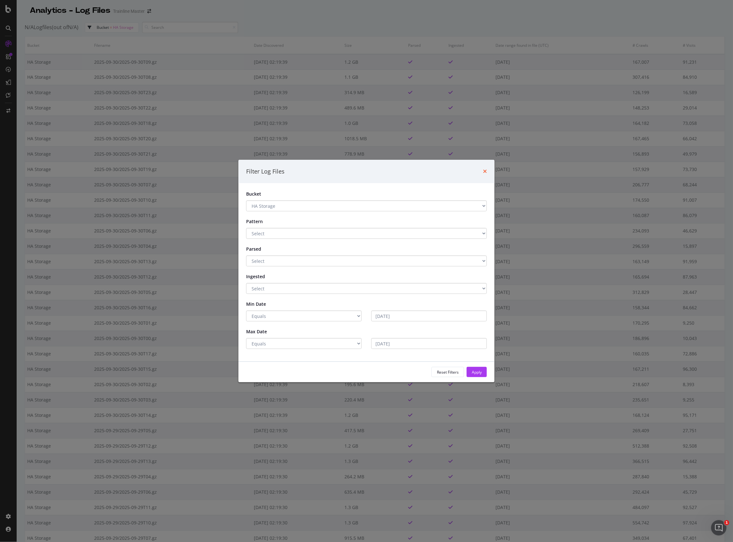
click at [485, 172] on icon "times" at bounding box center [485, 171] width 4 height 5
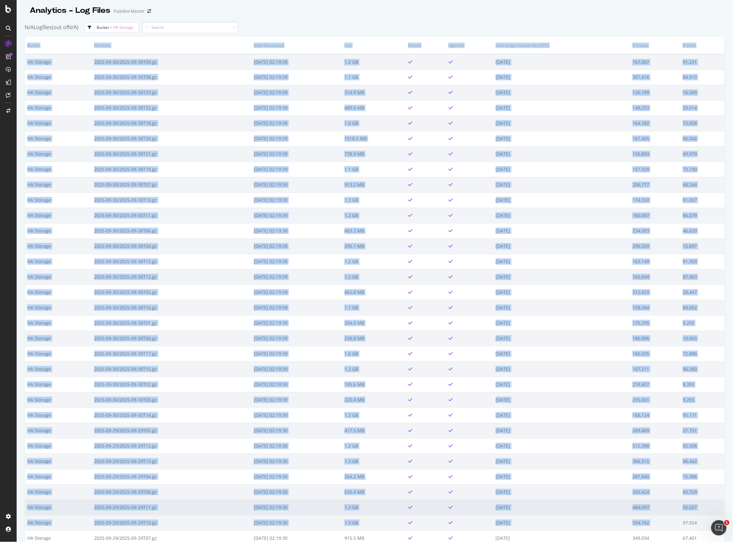
drag, startPoint x: 27, startPoint y: 46, endPoint x: 678, endPoint y: 502, distance: 794.3
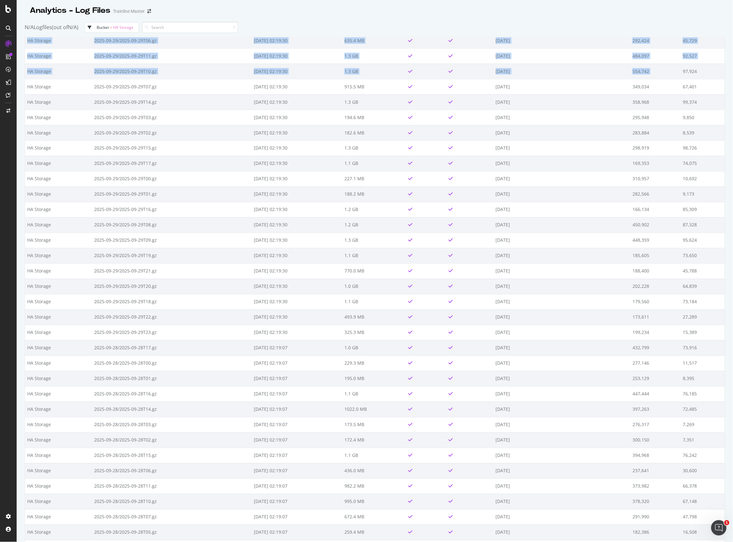
scroll to position [348, 0]
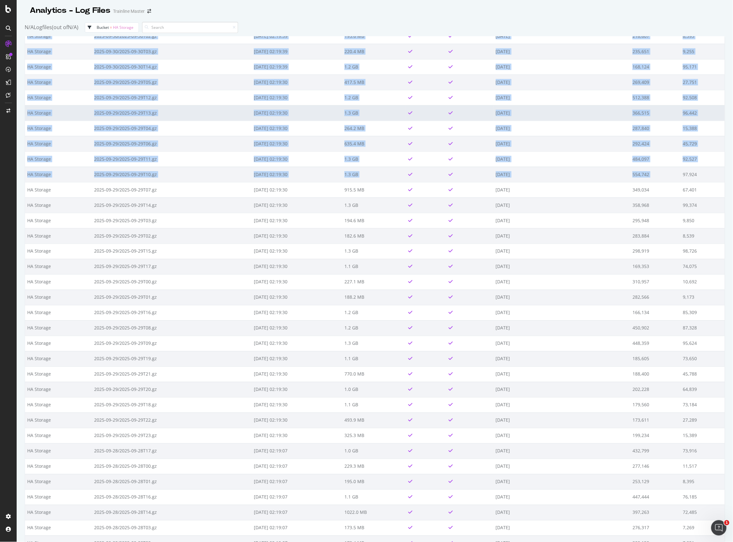
click at [710, 108] on td "96,442" at bounding box center [703, 112] width 44 height 15
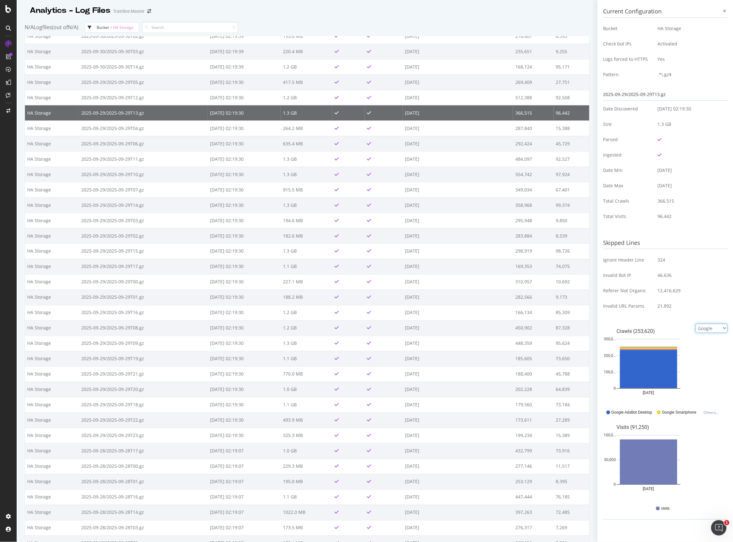
click at [724, 327] on select "Google Bing OpenAI Other AI Bots" at bounding box center [712, 328] width 32 height 9
click at [696, 333] on select "Google Bing OpenAI Other AI Bots" at bounding box center [712, 328] width 32 height 9
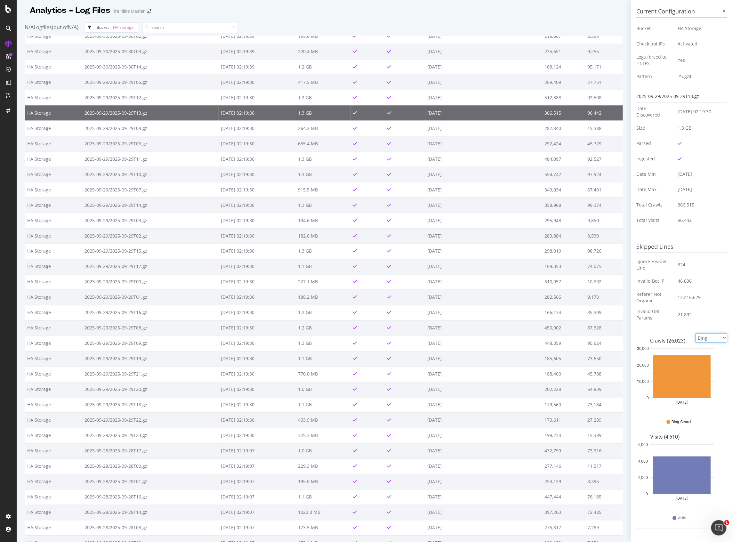
click at [706, 338] on select "Google Bing OpenAI Other AI Bots" at bounding box center [712, 337] width 32 height 9
select select "ai_bots"
click at [696, 333] on select "Google Bing OpenAI Other AI Bots" at bounding box center [712, 337] width 32 height 9
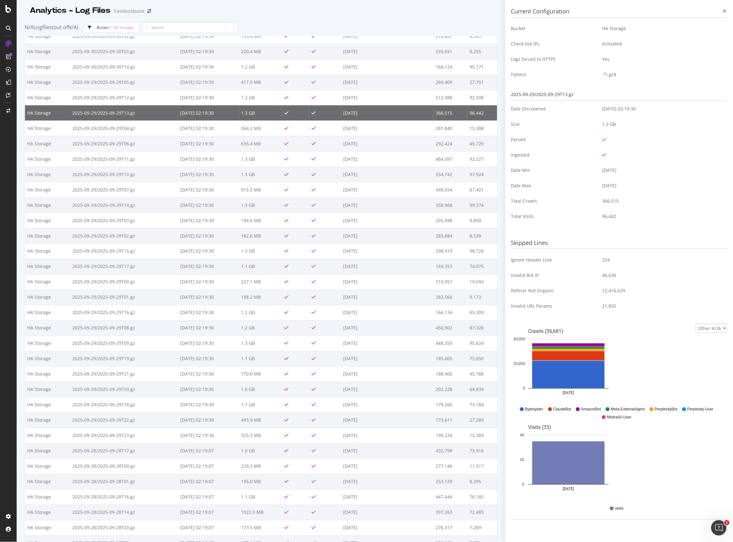
click at [726, 13] on div at bounding box center [725, 11] width 6 height 6
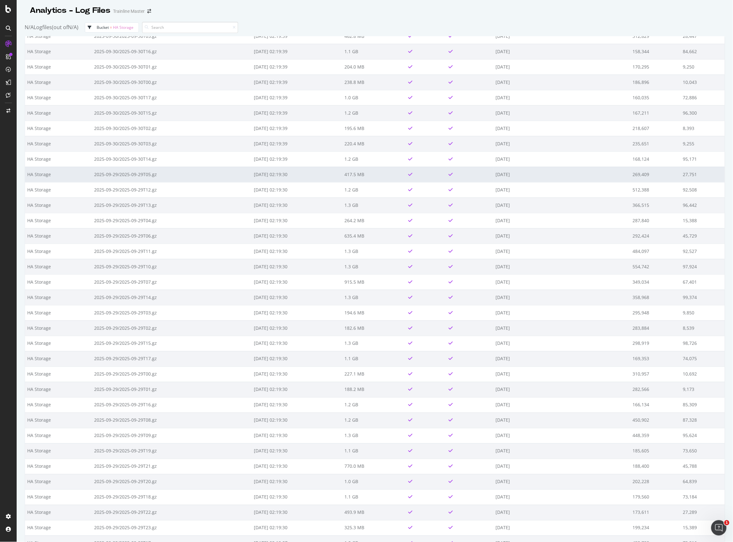
scroll to position [299, 0]
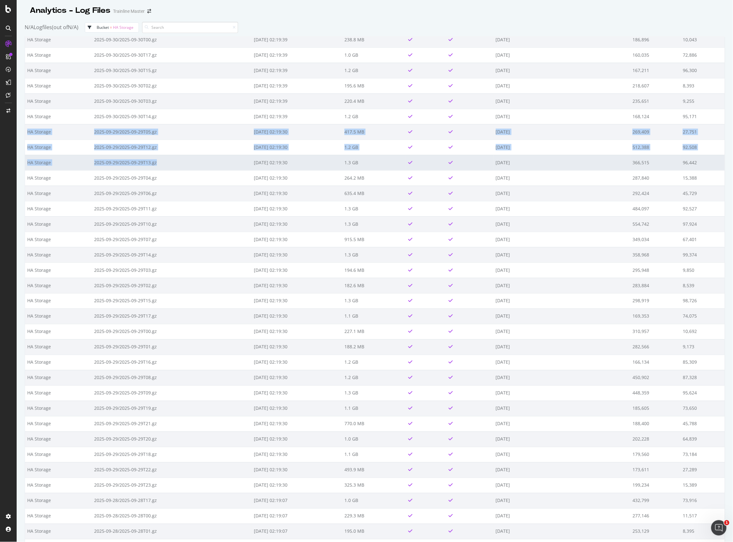
drag, startPoint x: 26, startPoint y: 133, endPoint x: 181, endPoint y: 162, distance: 157.8
click at [185, 160] on td "2025-09-29/2025-09-29T13.gz" at bounding box center [172, 162] width 160 height 15
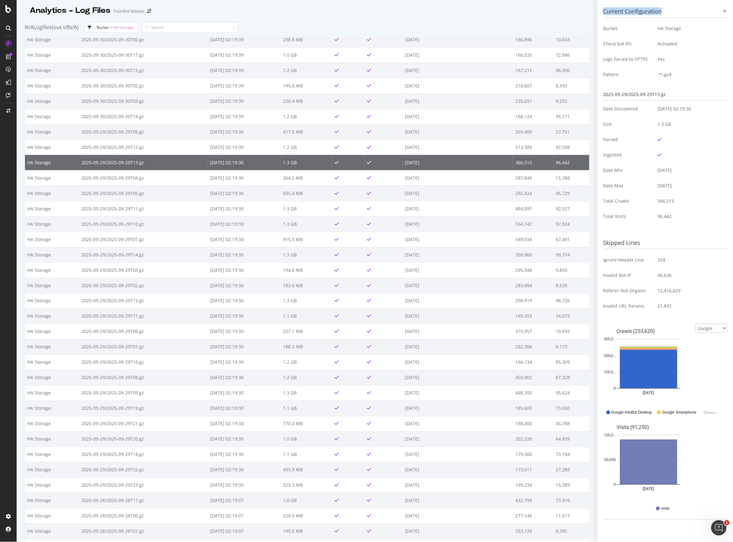
drag, startPoint x: 728, startPoint y: 10, endPoint x: 725, endPoint y: 14, distance: 4.7
click at [726, 13] on div "Current Configuration Bucket HA Storage Check bot IPs Activated Logs forced to …" at bounding box center [665, 267] width 125 height 526
click at [724, 11] on icon at bounding box center [724, 11] width 3 height 4
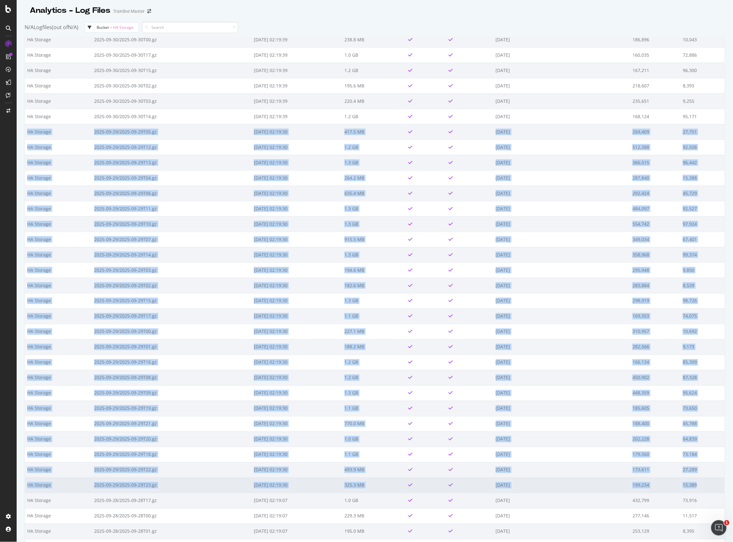
drag, startPoint x: 26, startPoint y: 133, endPoint x: 694, endPoint y: 483, distance: 754.3
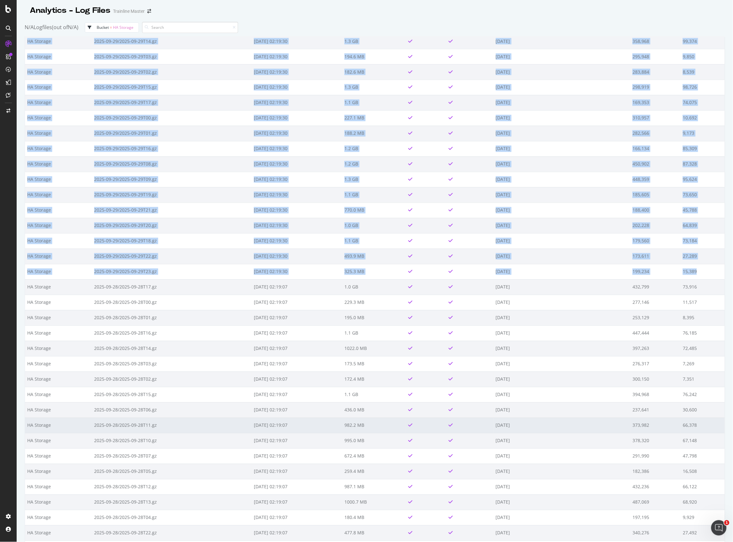
scroll to position [341, 0]
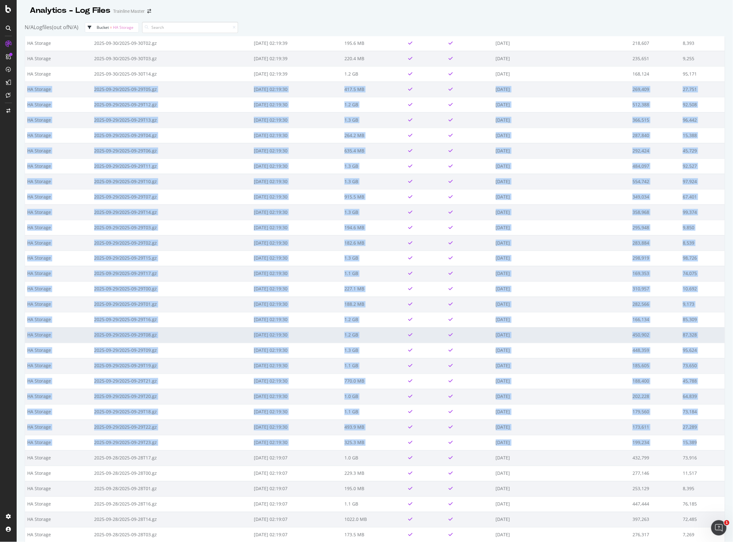
copy tbody "HA Storage 2025-09-29/2025-09-29T05.gz 2025-10-01 02:19:30 417.5 MB 2025-09-29 …"
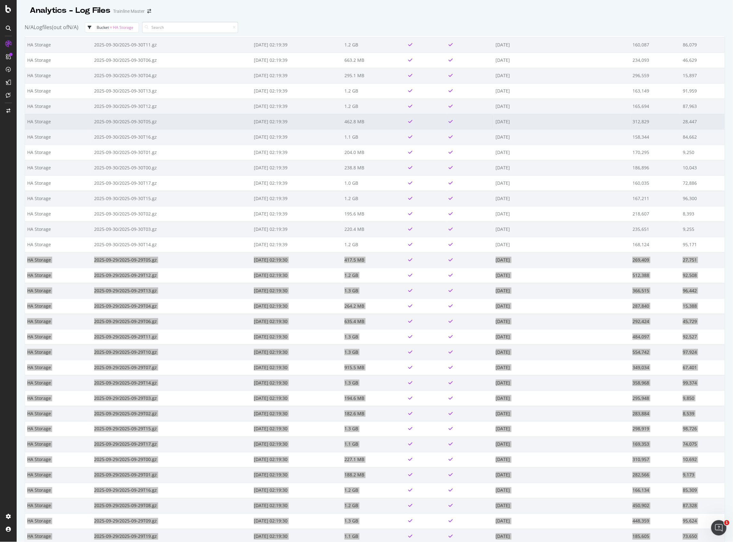
scroll to position [0, 0]
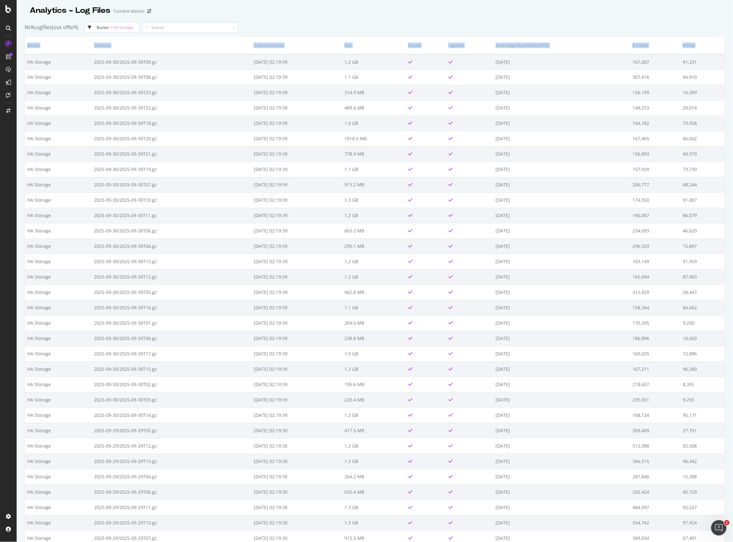
drag, startPoint x: 27, startPoint y: 47, endPoint x: 700, endPoint y: 49, distance: 673.2
click at [697, 49] on tr "Bucket Filename Date Discovered Size Parsed Ingested Date range found in file (…" at bounding box center [375, 45] width 700 height 18
copy tr "Bucket Filename Date Discovered Size Parsed Ingested Date range found in file (…"
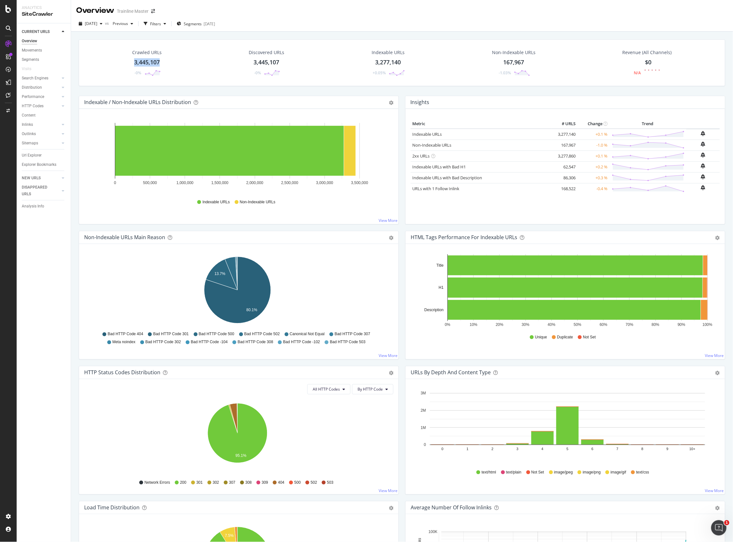
drag, startPoint x: 131, startPoint y: 64, endPoint x: 163, endPoint y: 63, distance: 32.0
click at [163, 63] on div "Crawled URLs 3,445,107 -0%" at bounding box center [147, 62] width 42 height 33
drag, startPoint x: 131, startPoint y: 59, endPoint x: 159, endPoint y: 65, distance: 28.8
click at [159, 65] on div "Crawled URLs 3,445,107 -0%" at bounding box center [147, 62] width 42 height 33
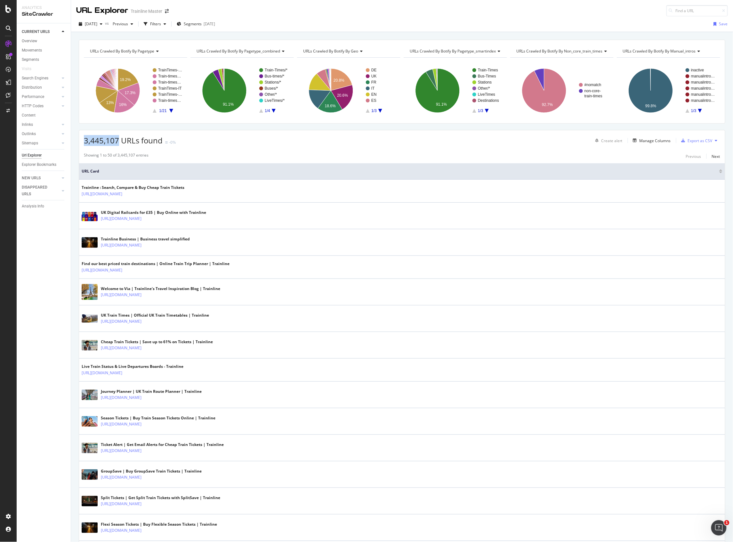
drag, startPoint x: 82, startPoint y: 142, endPoint x: 118, endPoint y: 141, distance: 36.5
